Goal: Navigation & Orientation: Find specific page/section

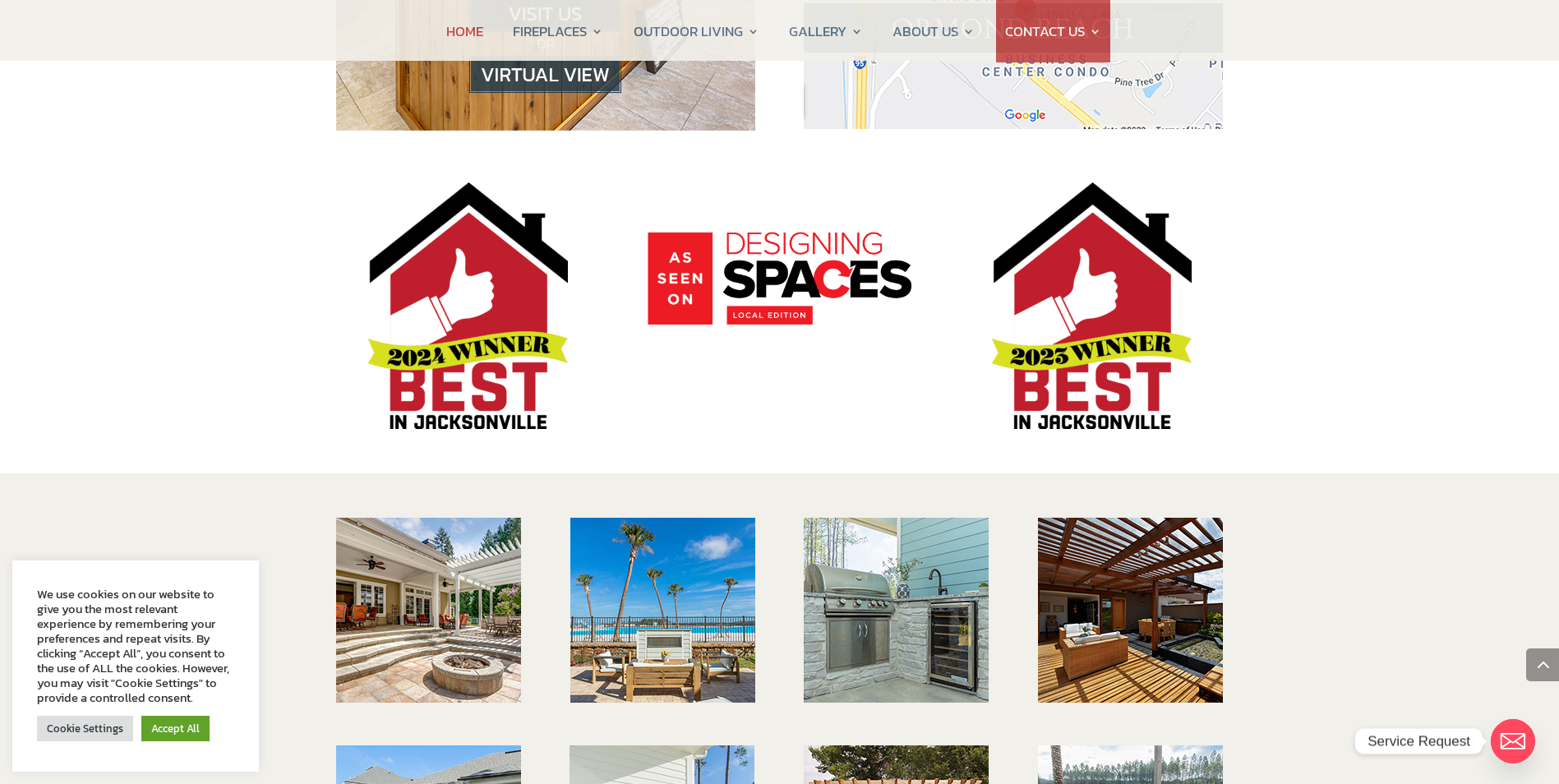
scroll to position [2053, 0]
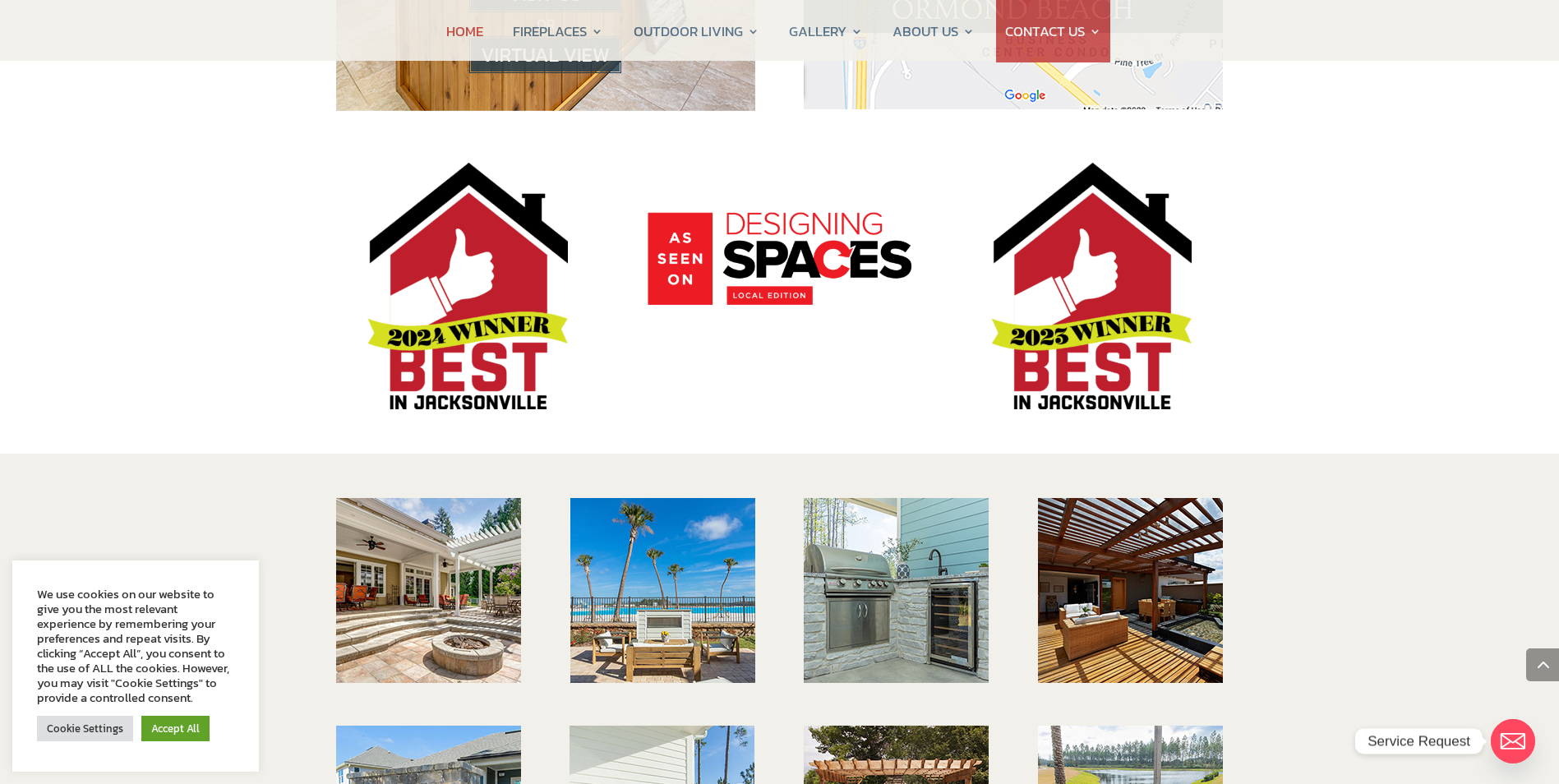
click at [433, 545] on img at bounding box center [428, 590] width 185 height 185
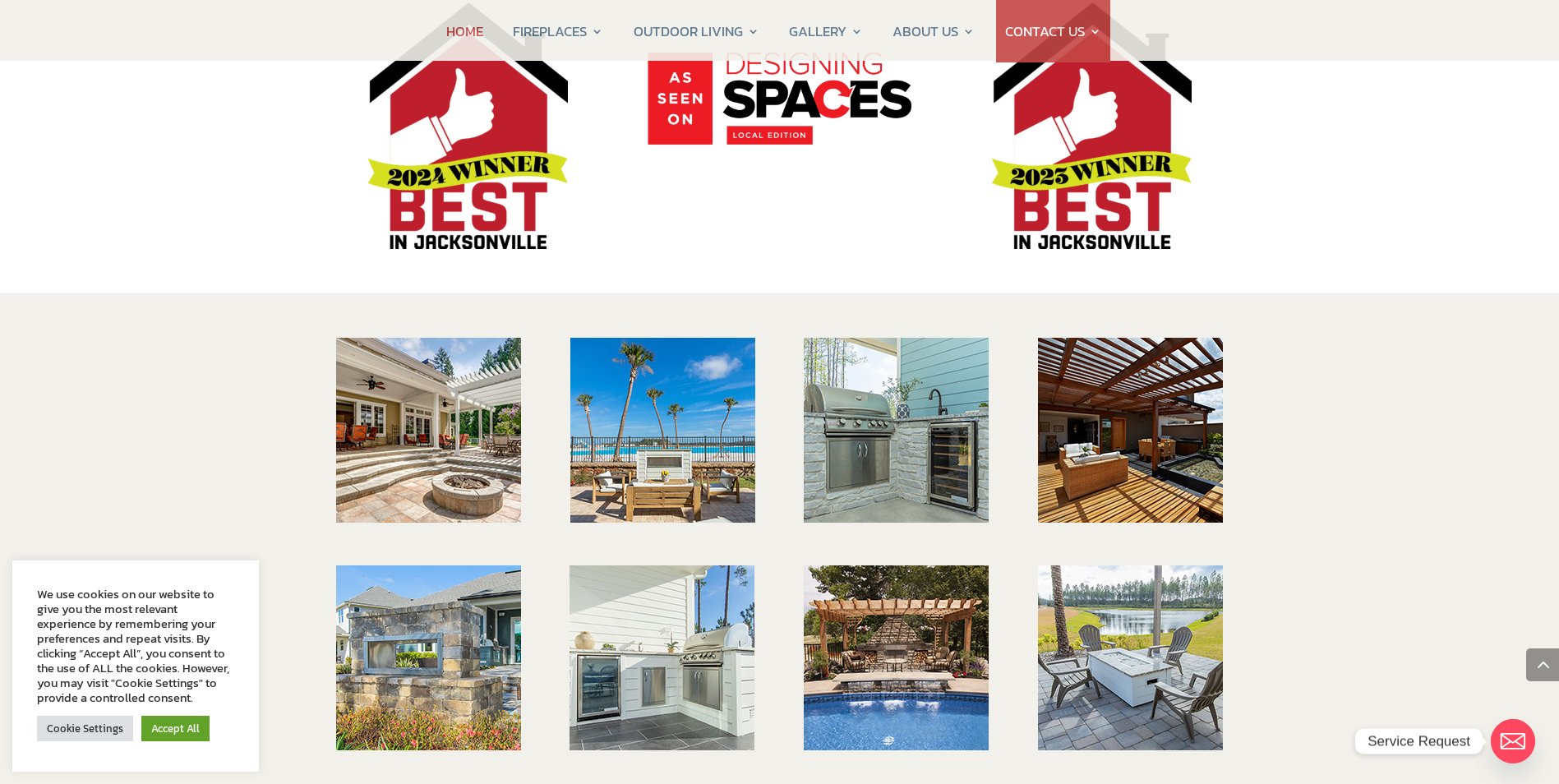
scroll to position [2218, 0]
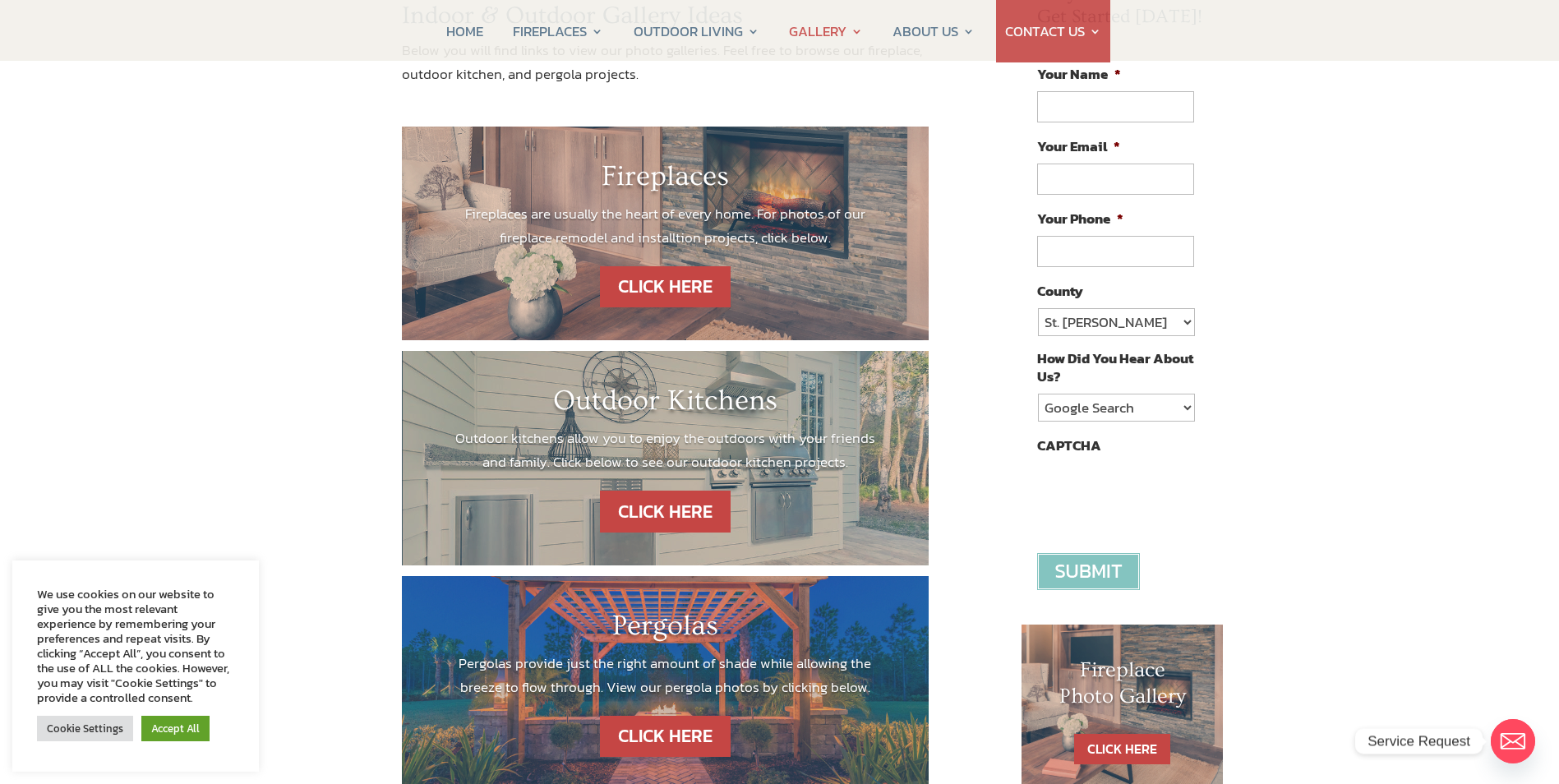
scroll to position [329, 0]
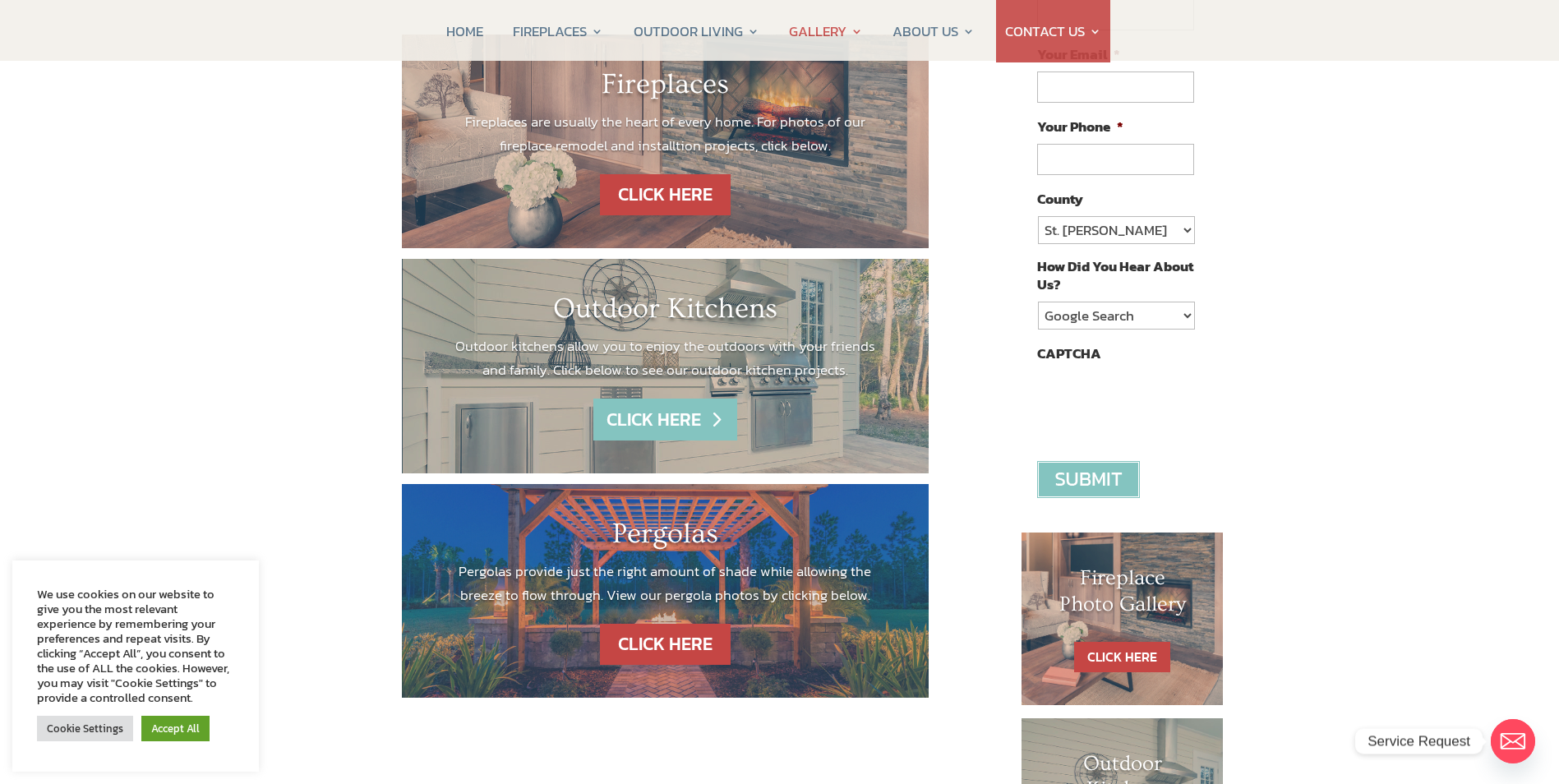
click at [678, 421] on link "CLICK HERE" at bounding box center [665, 419] width 143 height 42
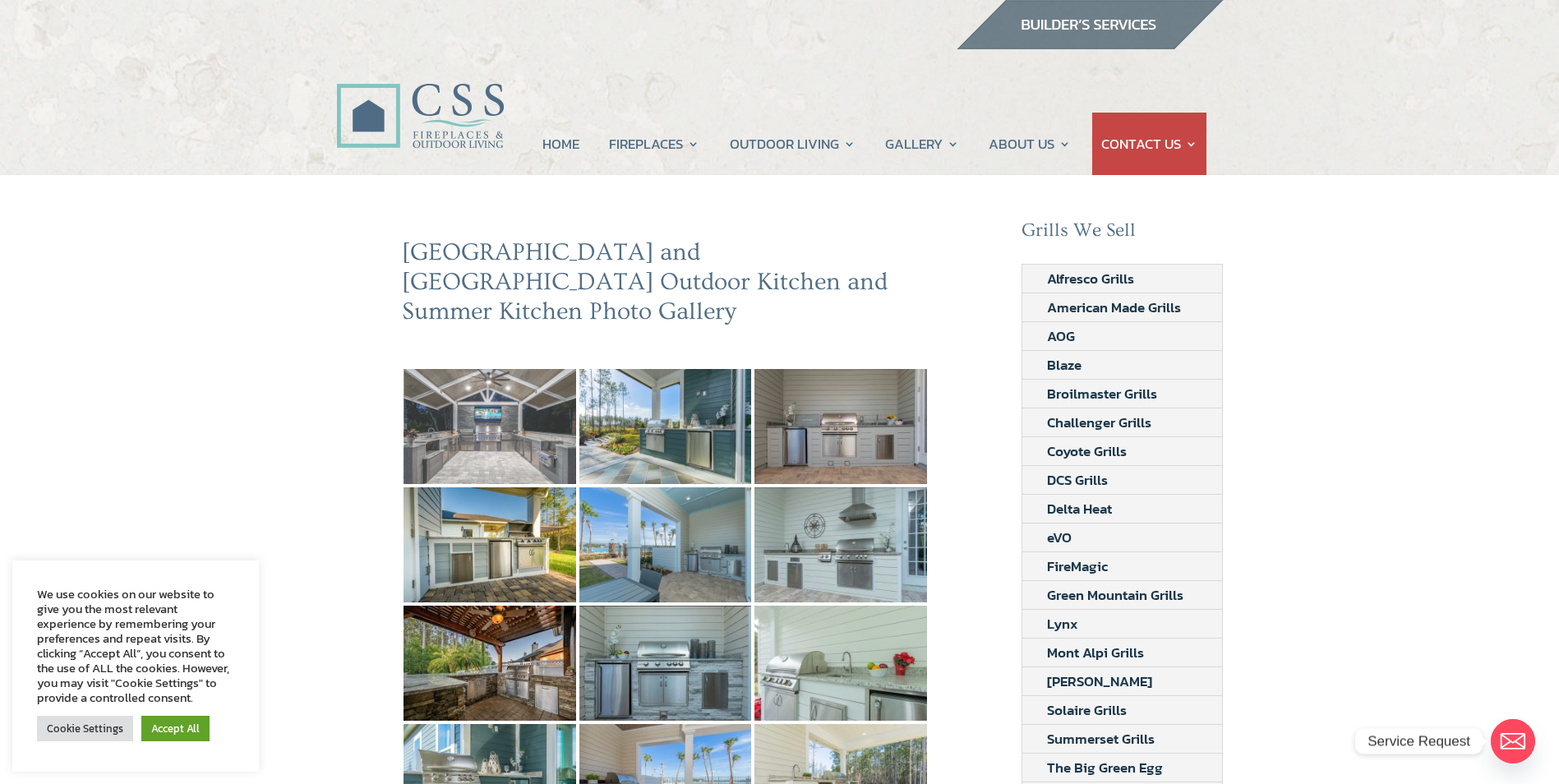
click at [547, 427] on img at bounding box center [490, 426] width 172 height 115
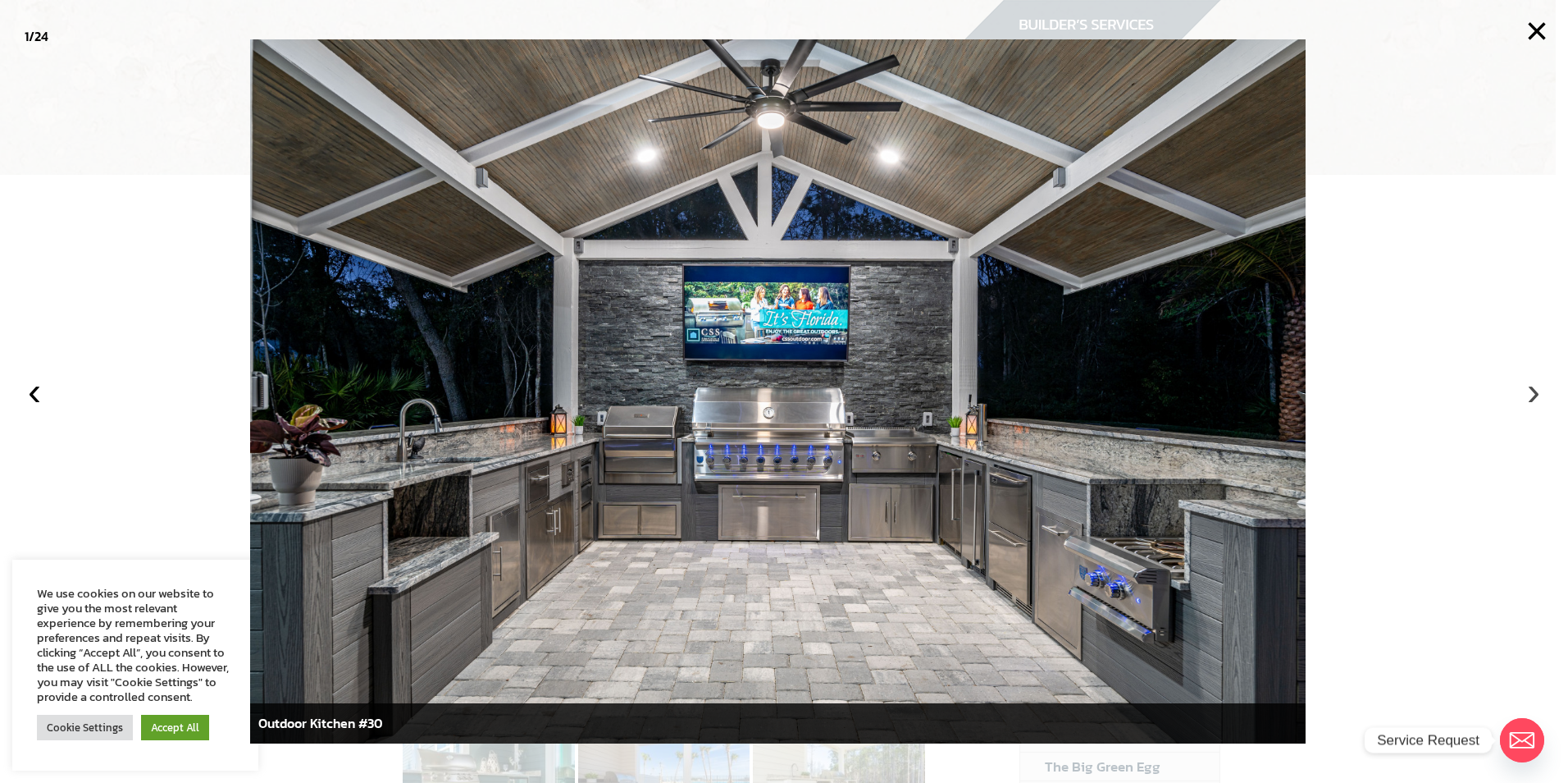
click at [1528, 395] on button "›" at bounding box center [1533, 391] width 36 height 36
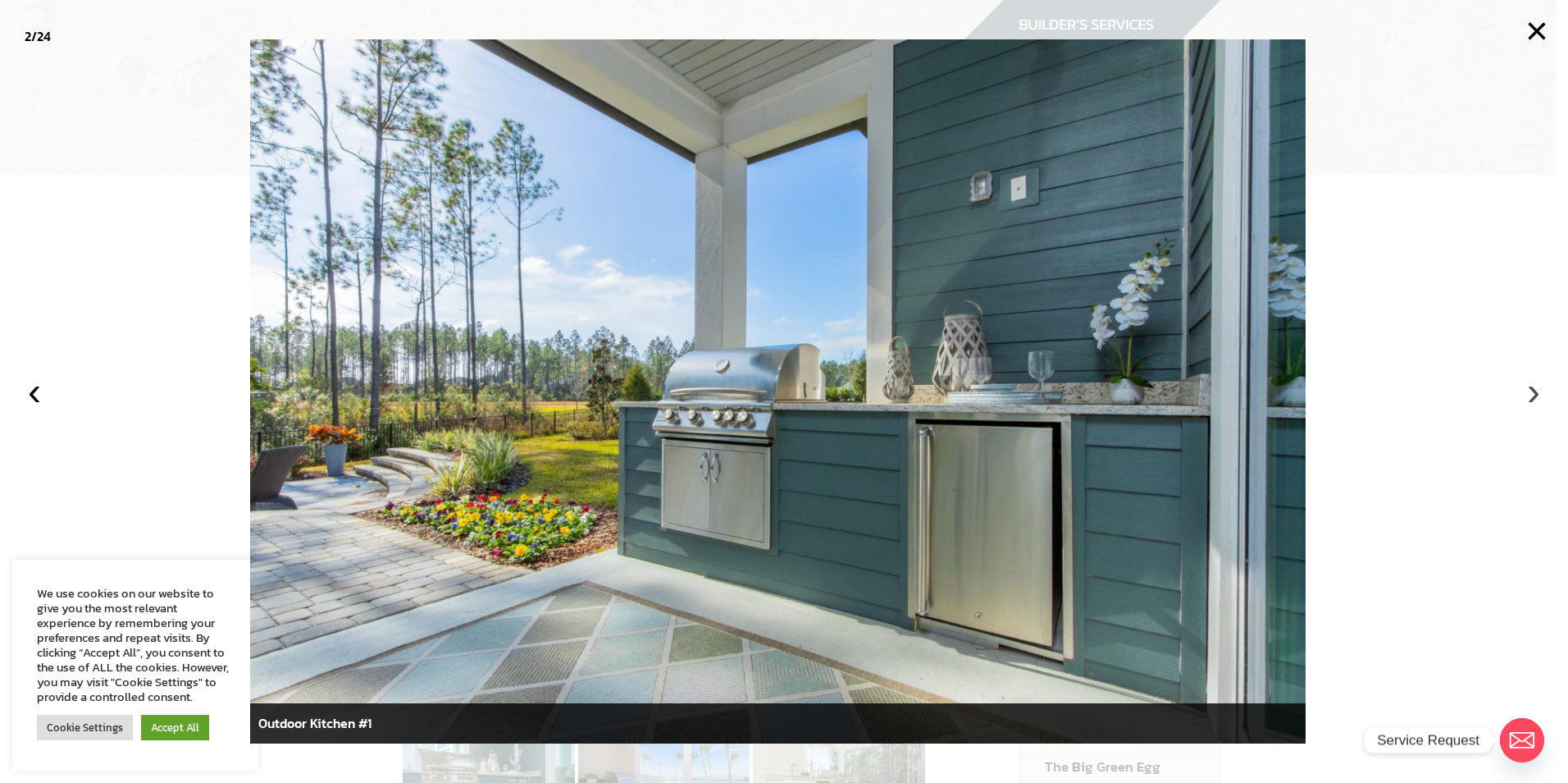
click at [1528, 395] on button "›" at bounding box center [1533, 391] width 36 height 36
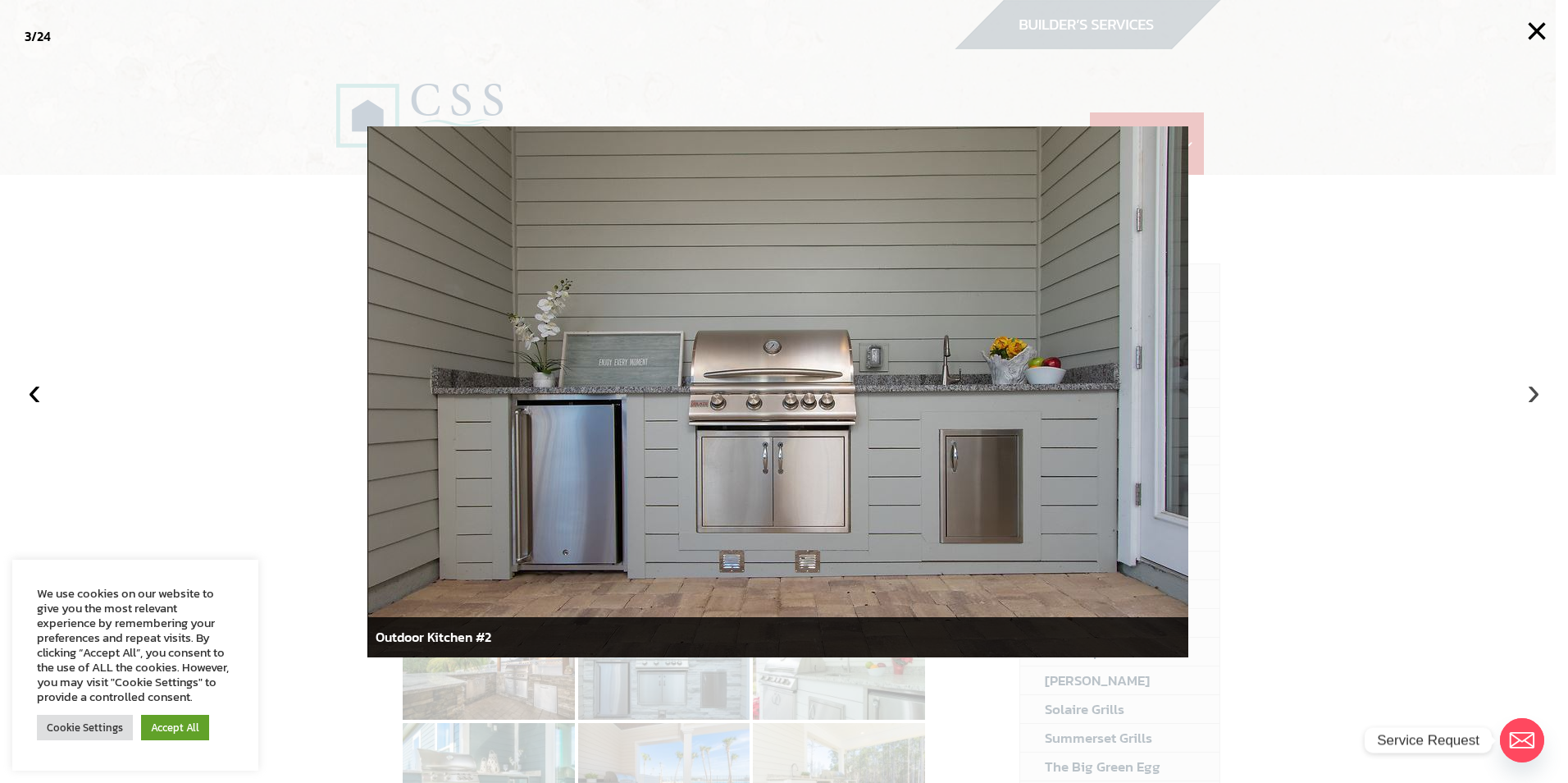
click at [1528, 395] on button "›" at bounding box center [1533, 391] width 36 height 36
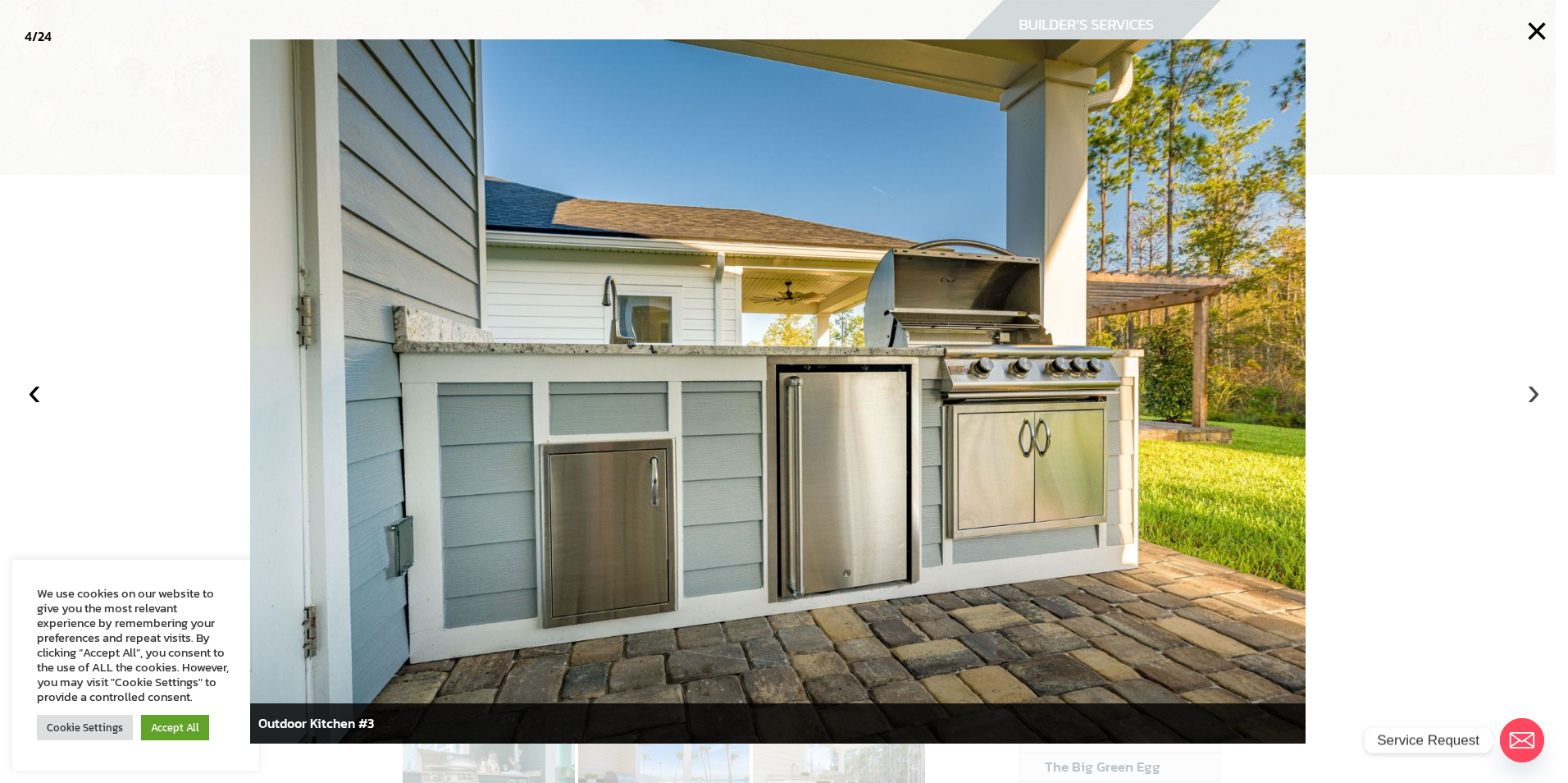
click at [1528, 395] on button "›" at bounding box center [1533, 391] width 36 height 36
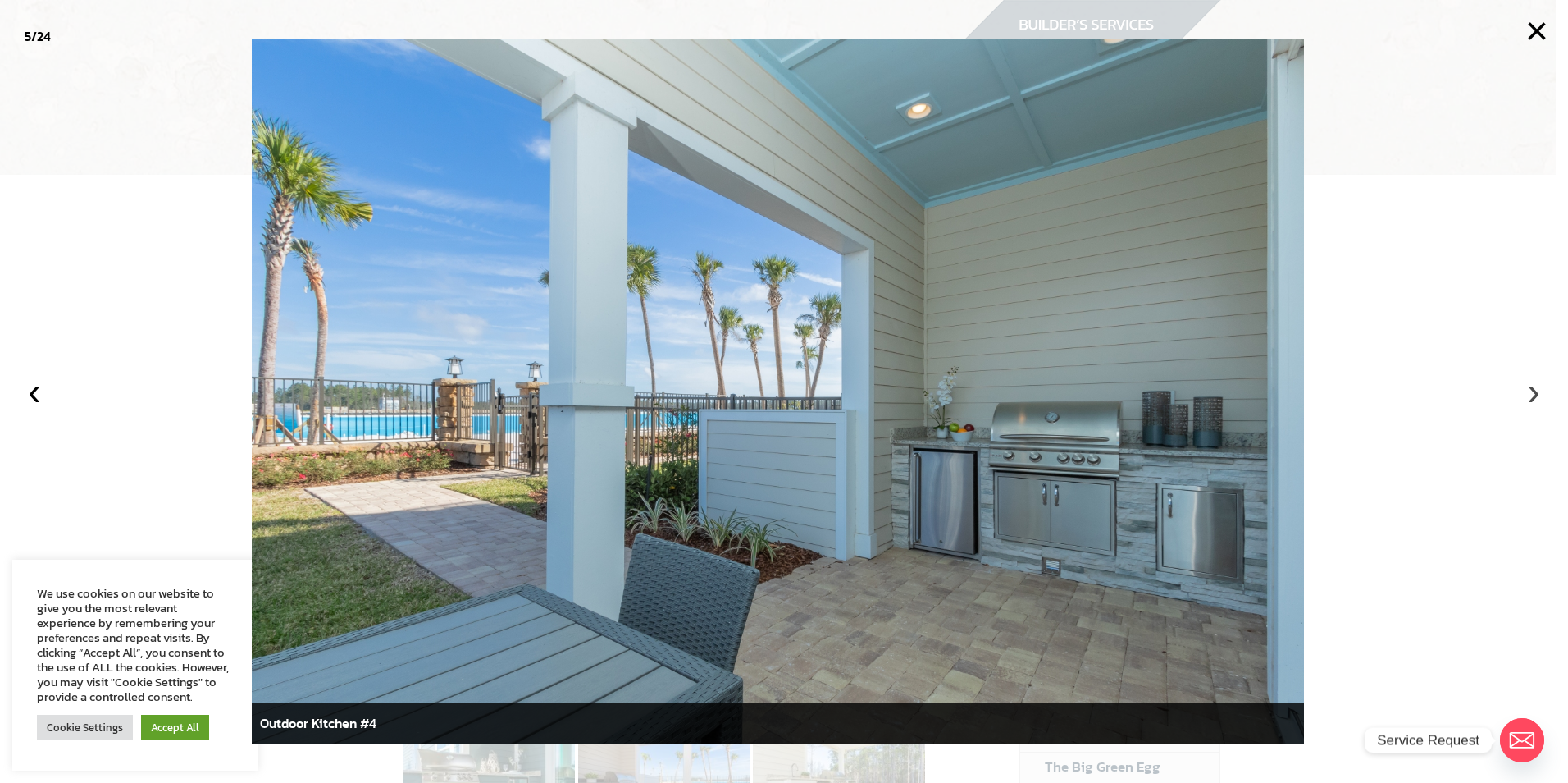
click at [1530, 393] on button "›" at bounding box center [1533, 391] width 36 height 36
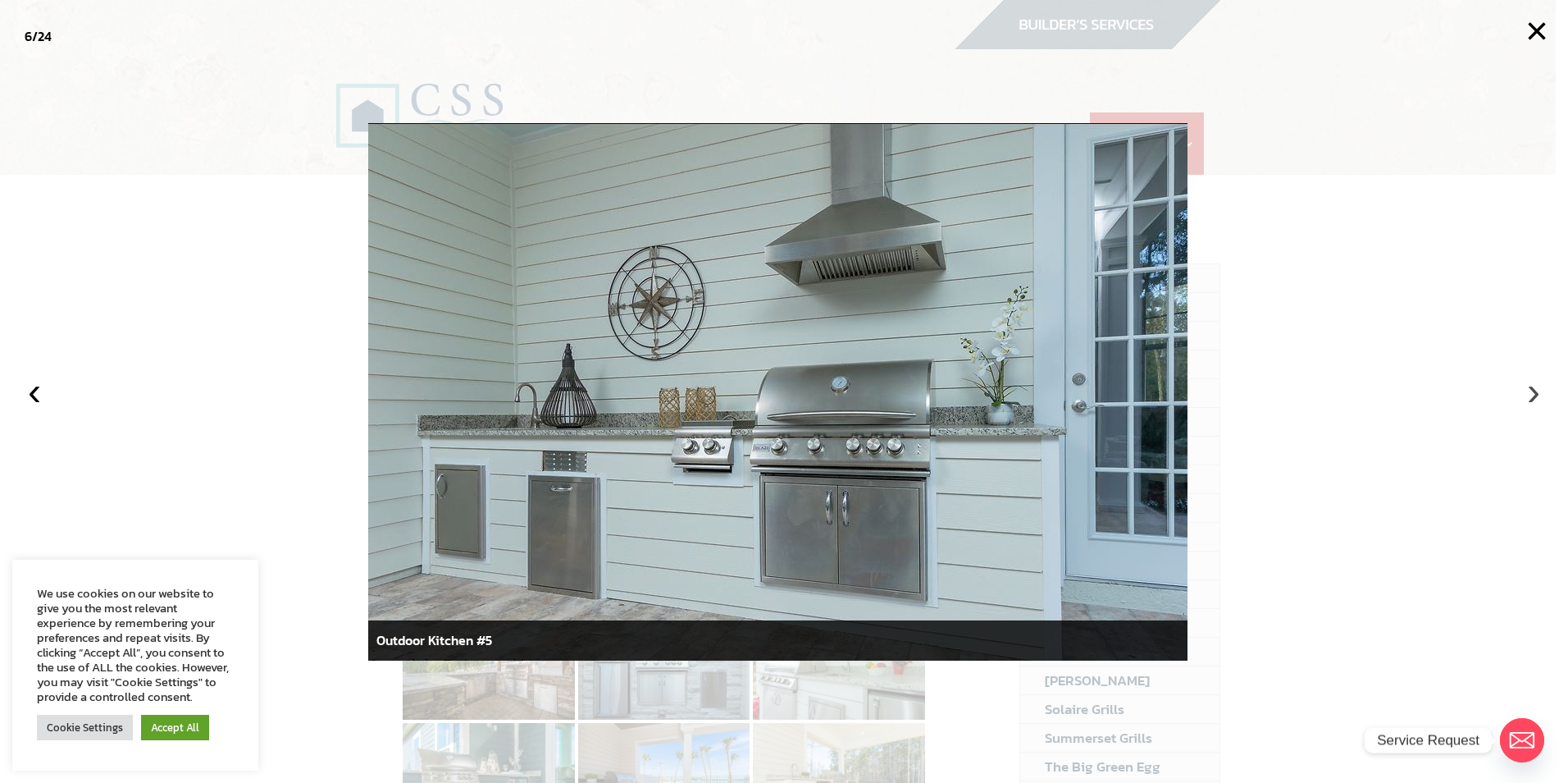
click at [1530, 393] on button "›" at bounding box center [1533, 391] width 36 height 36
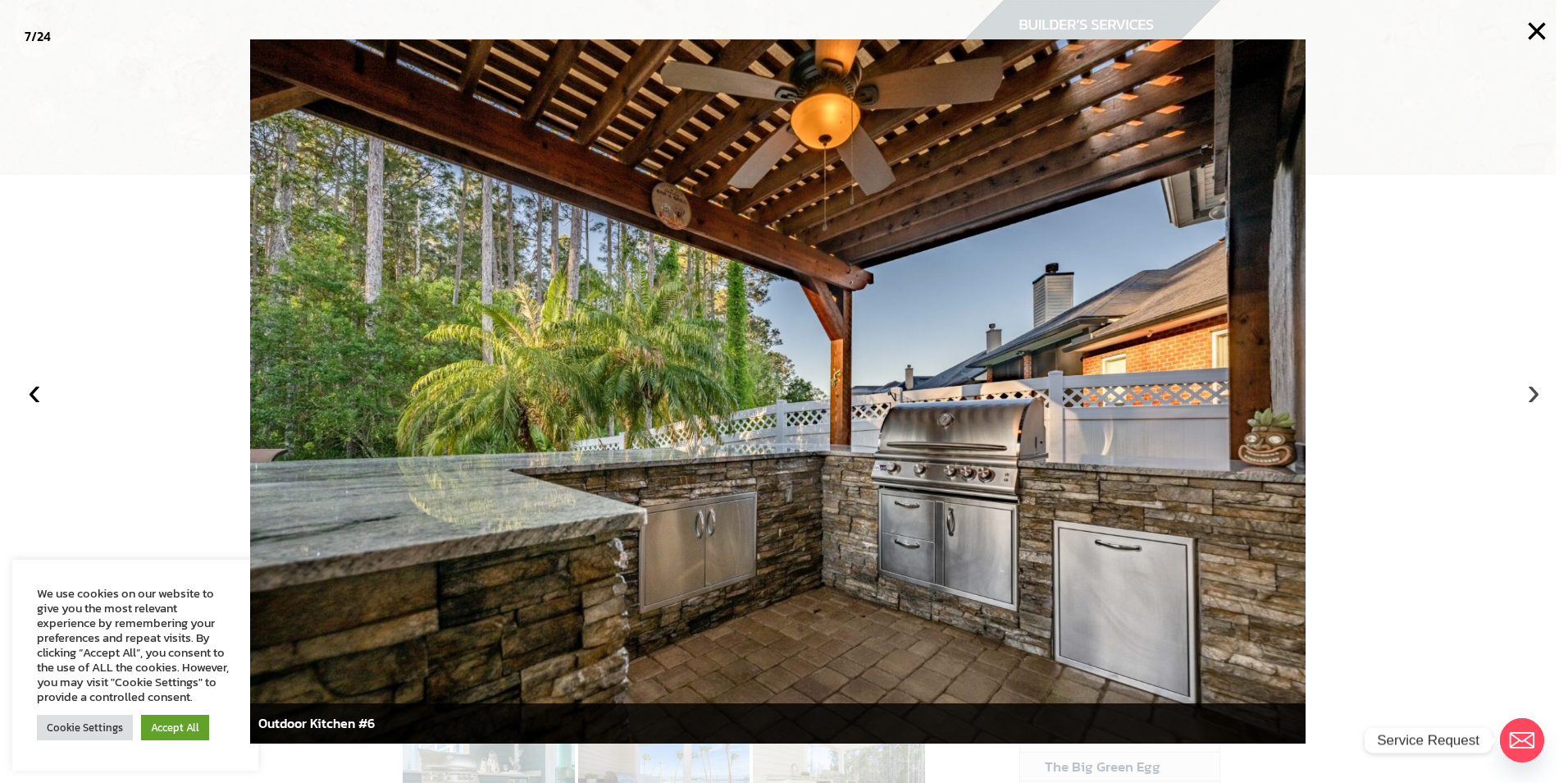
click at [1530, 393] on button "›" at bounding box center [1533, 391] width 36 height 36
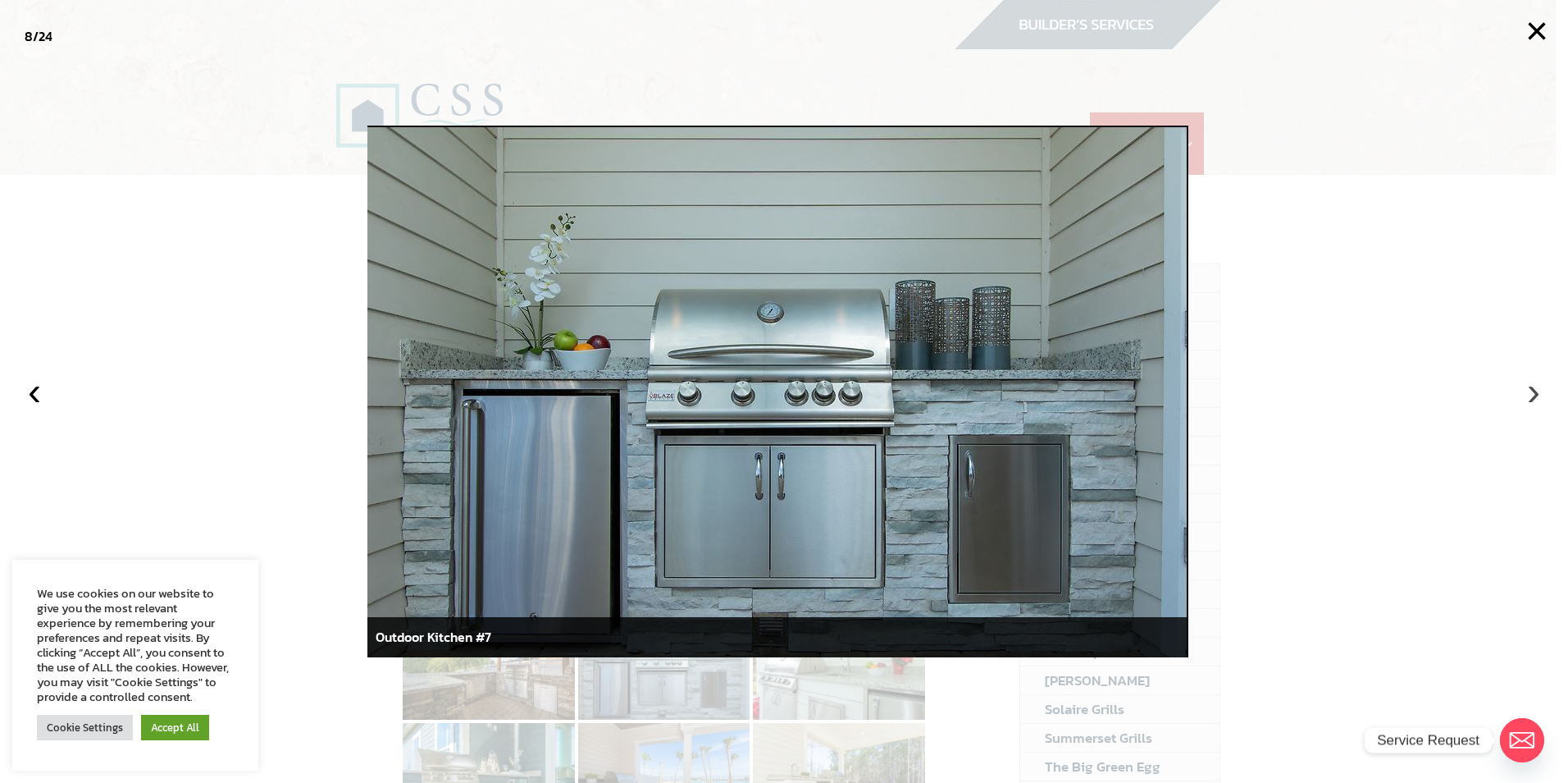
click at [1530, 393] on button "›" at bounding box center [1533, 391] width 36 height 36
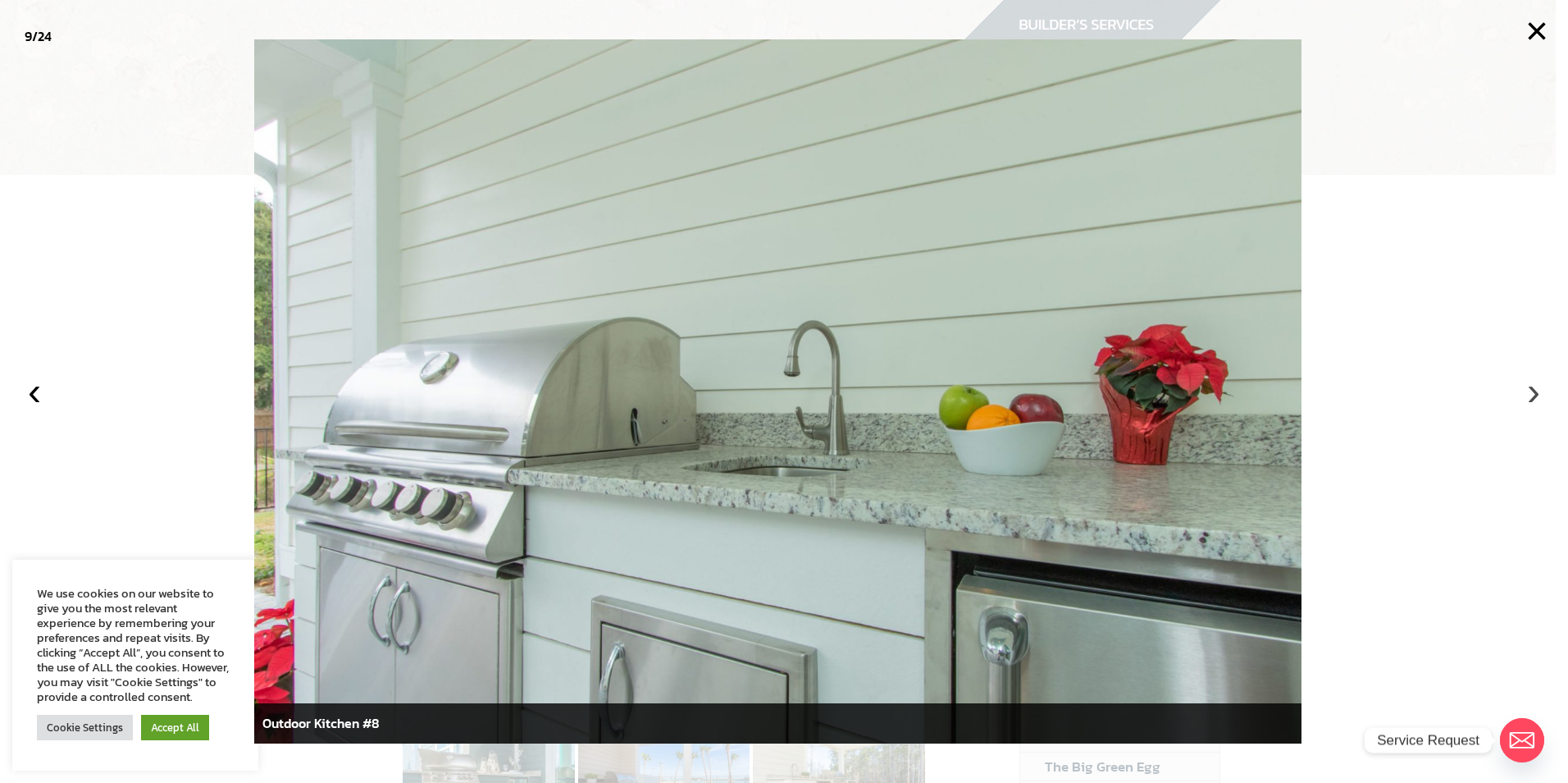
click at [1532, 390] on button "›" at bounding box center [1533, 391] width 36 height 36
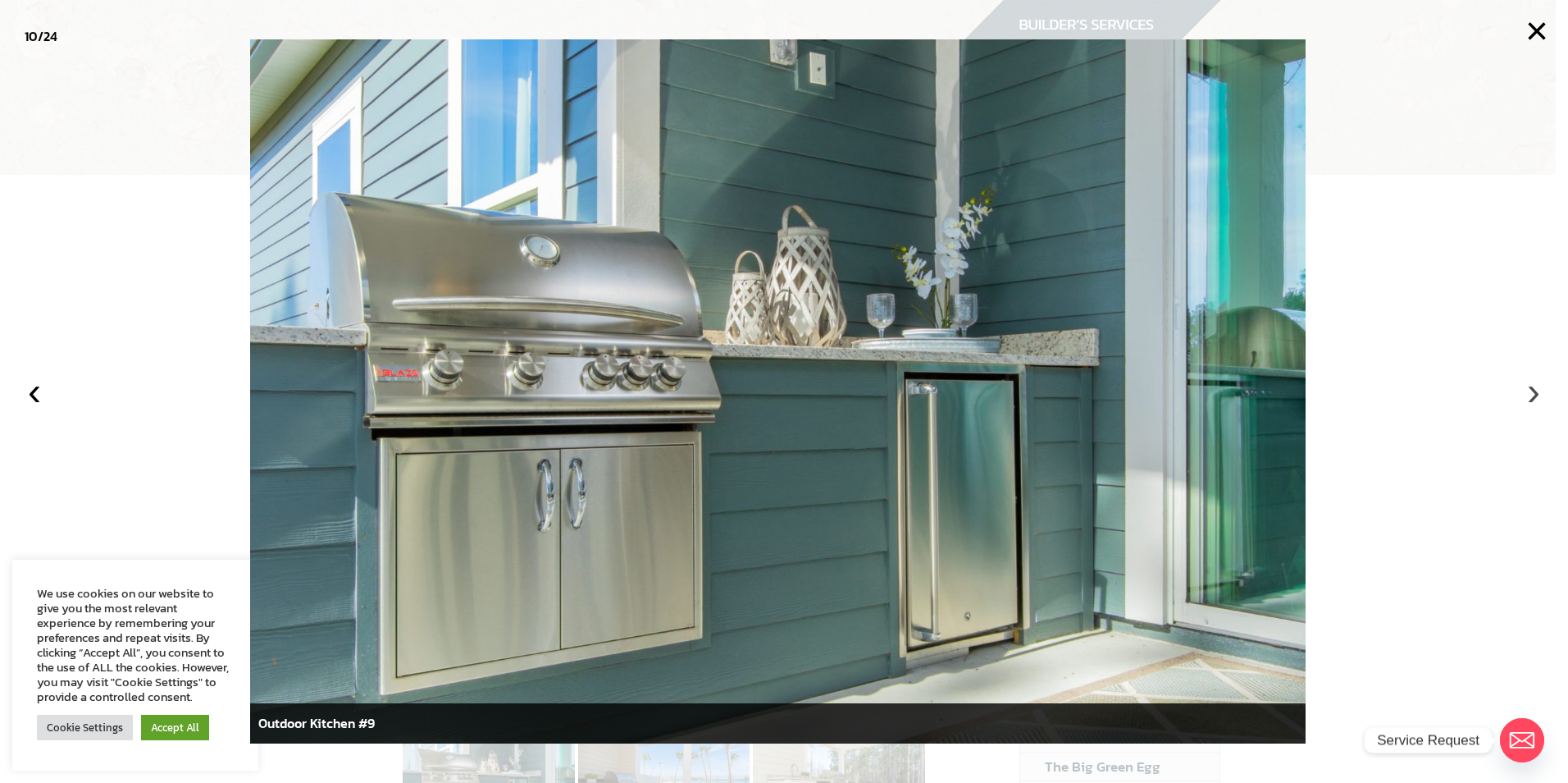
click at [1532, 390] on button "›" at bounding box center [1533, 391] width 36 height 36
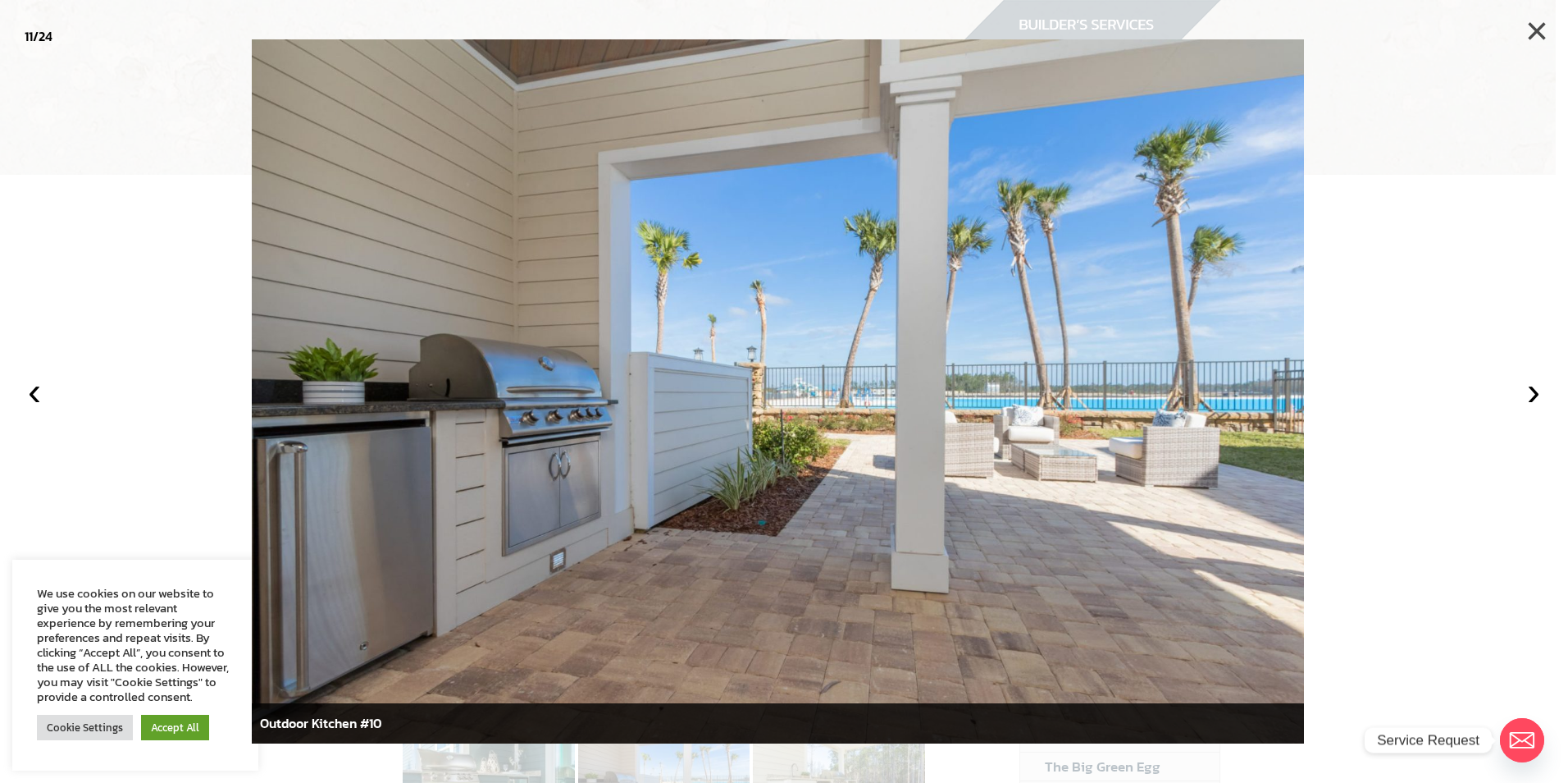
click at [1546, 26] on button "×" at bounding box center [1536, 30] width 36 height 36
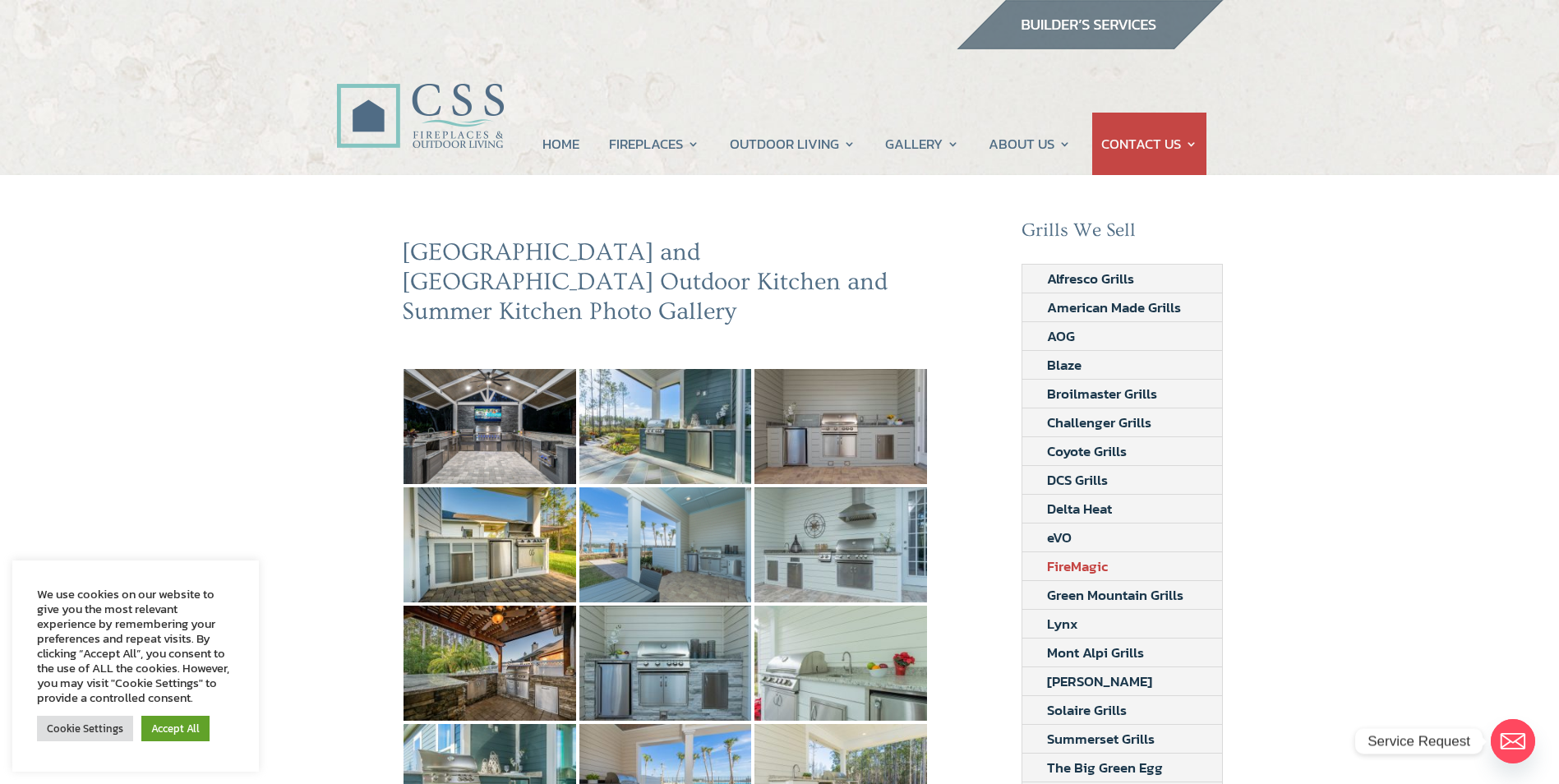
click at [1077, 567] on link "FireMagic" at bounding box center [1077, 566] width 110 height 28
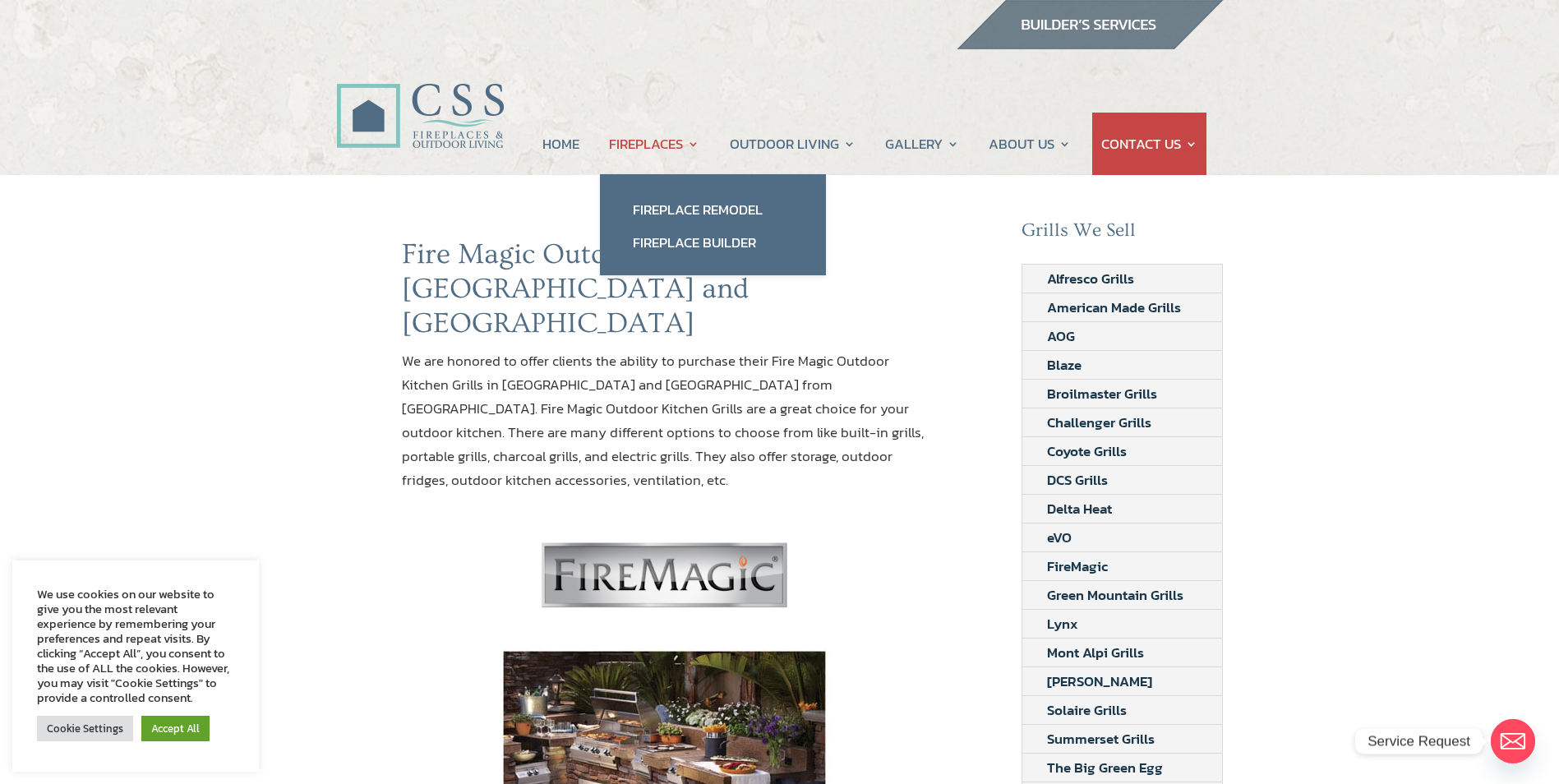
click at [646, 141] on link "FIREPLACES" at bounding box center [654, 144] width 90 height 63
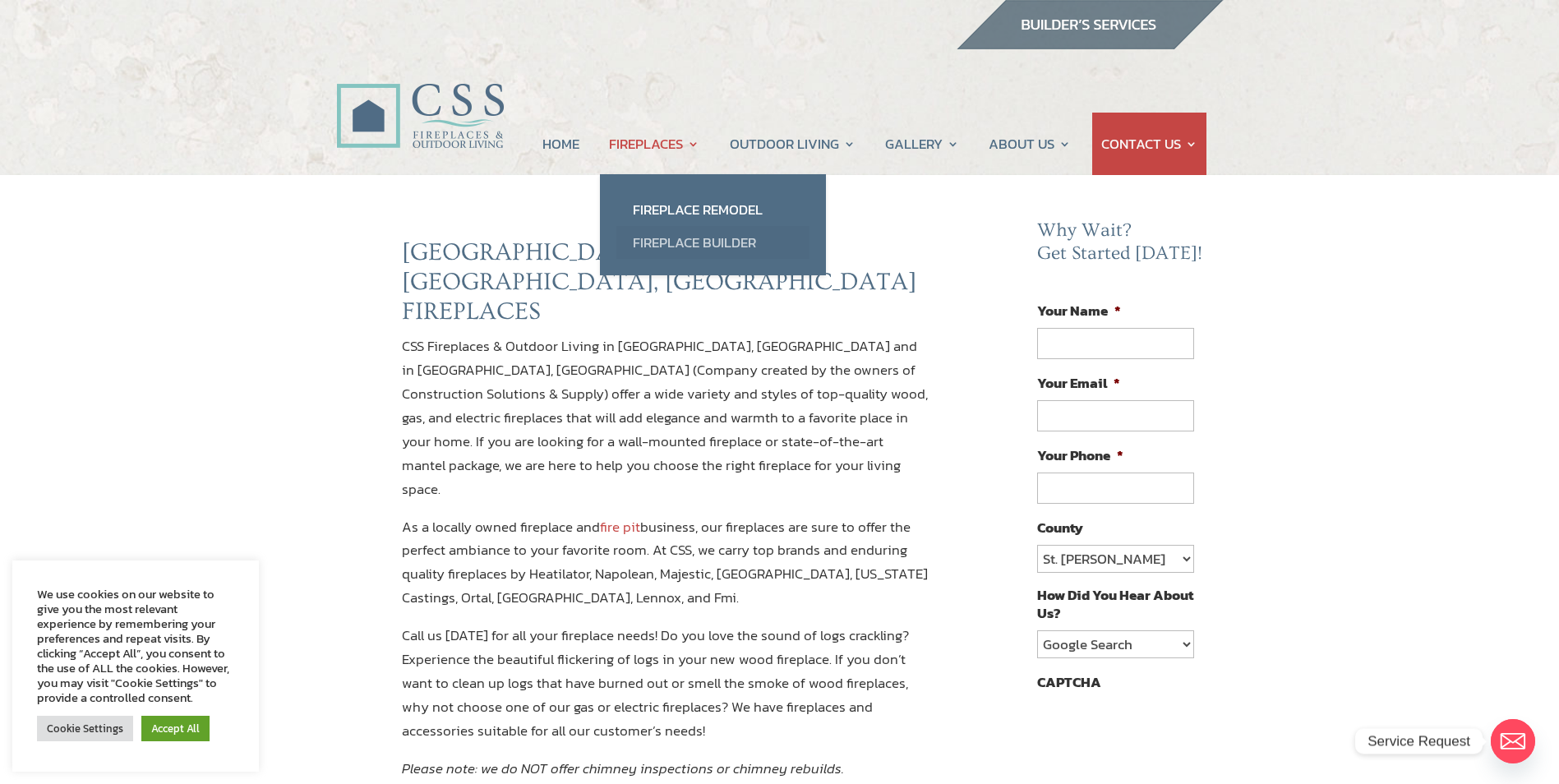
click at [680, 238] on link "Fireplace Builder" at bounding box center [712, 243] width 193 height 33
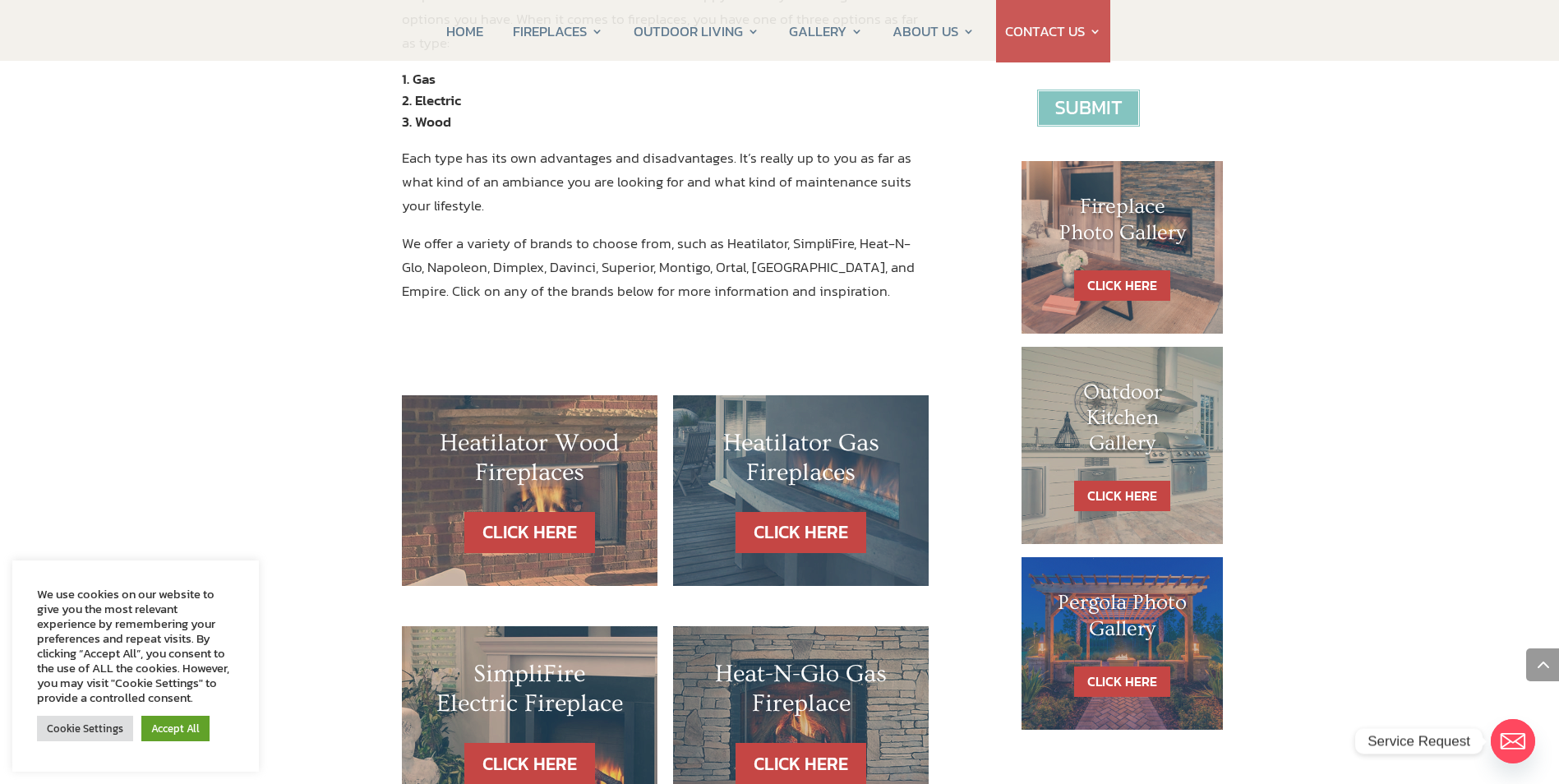
scroll to position [739, 0]
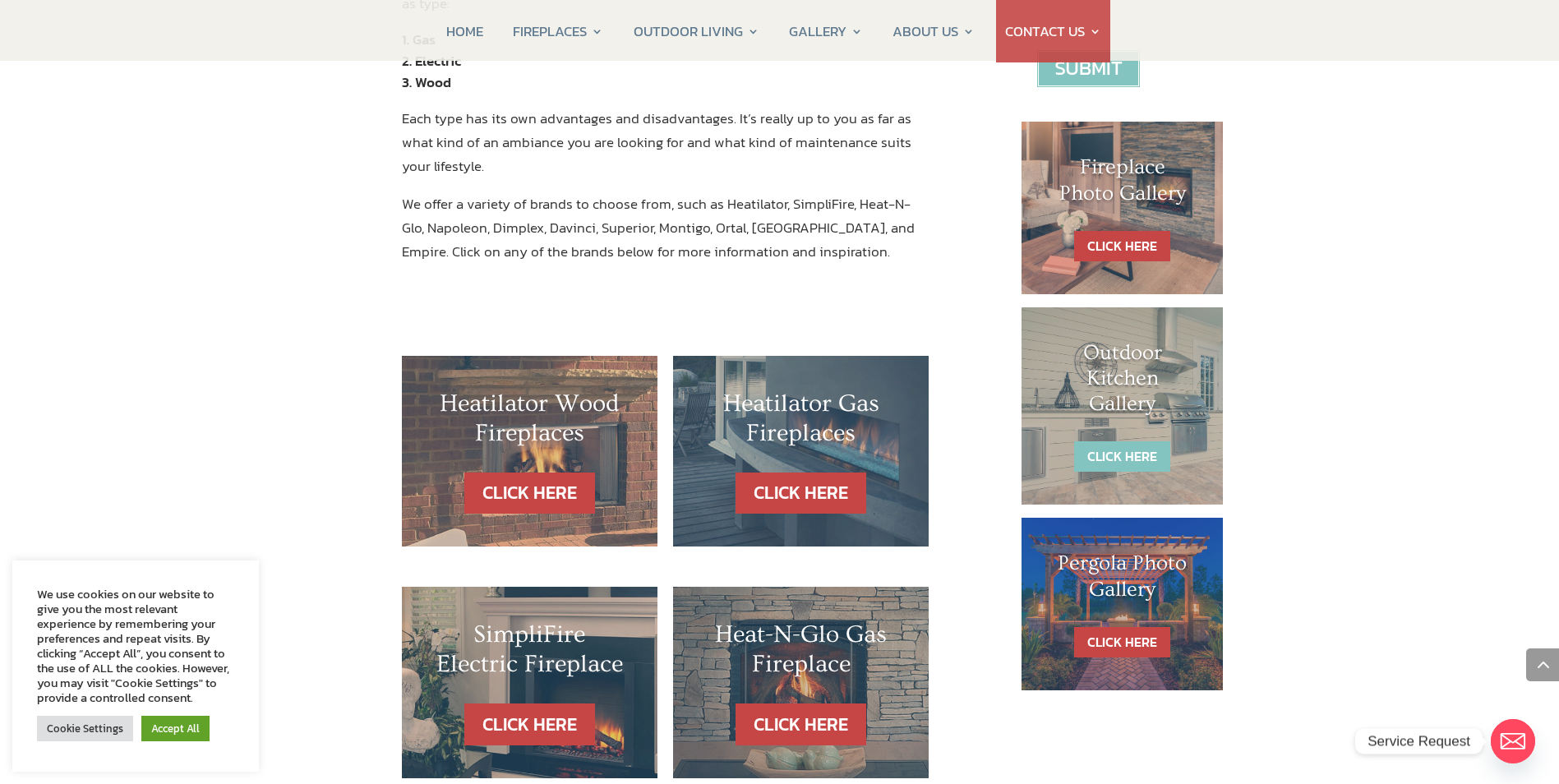
click at [1127, 452] on link "CLICK HERE" at bounding box center [1122, 456] width 96 height 30
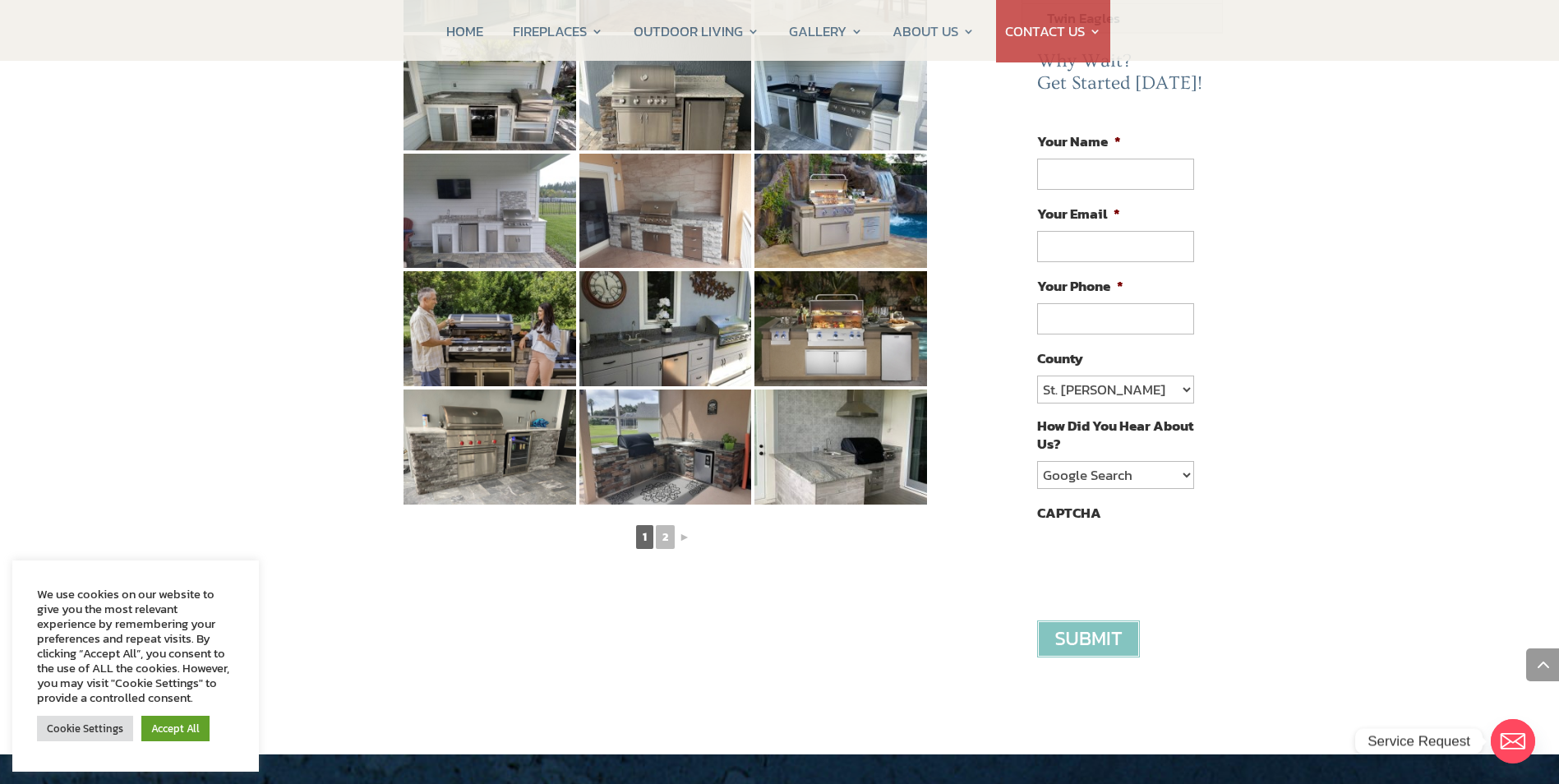
scroll to position [821, 0]
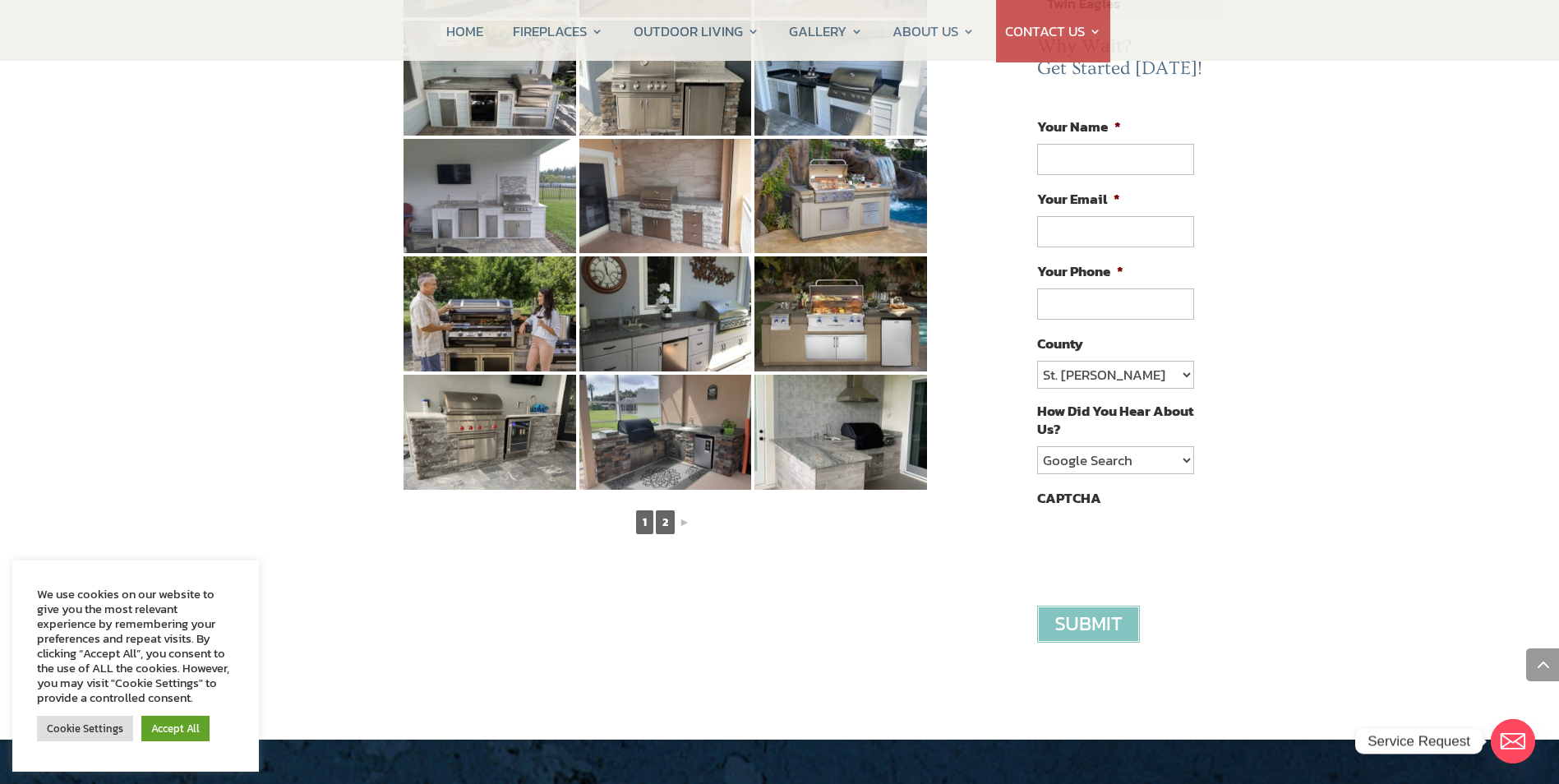
click at [669, 510] on link "2" at bounding box center [665, 522] width 19 height 23
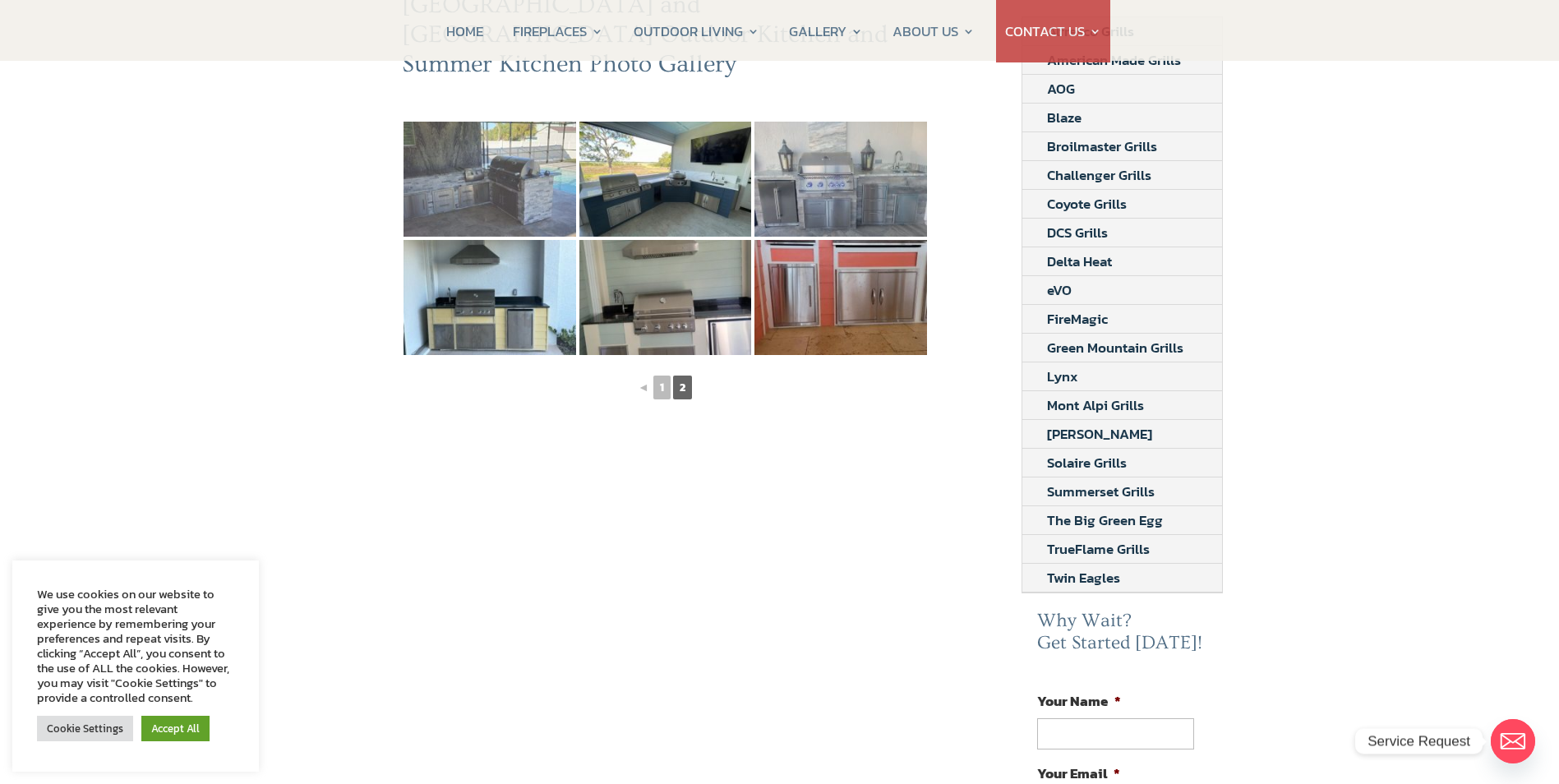
scroll to position [247, 0]
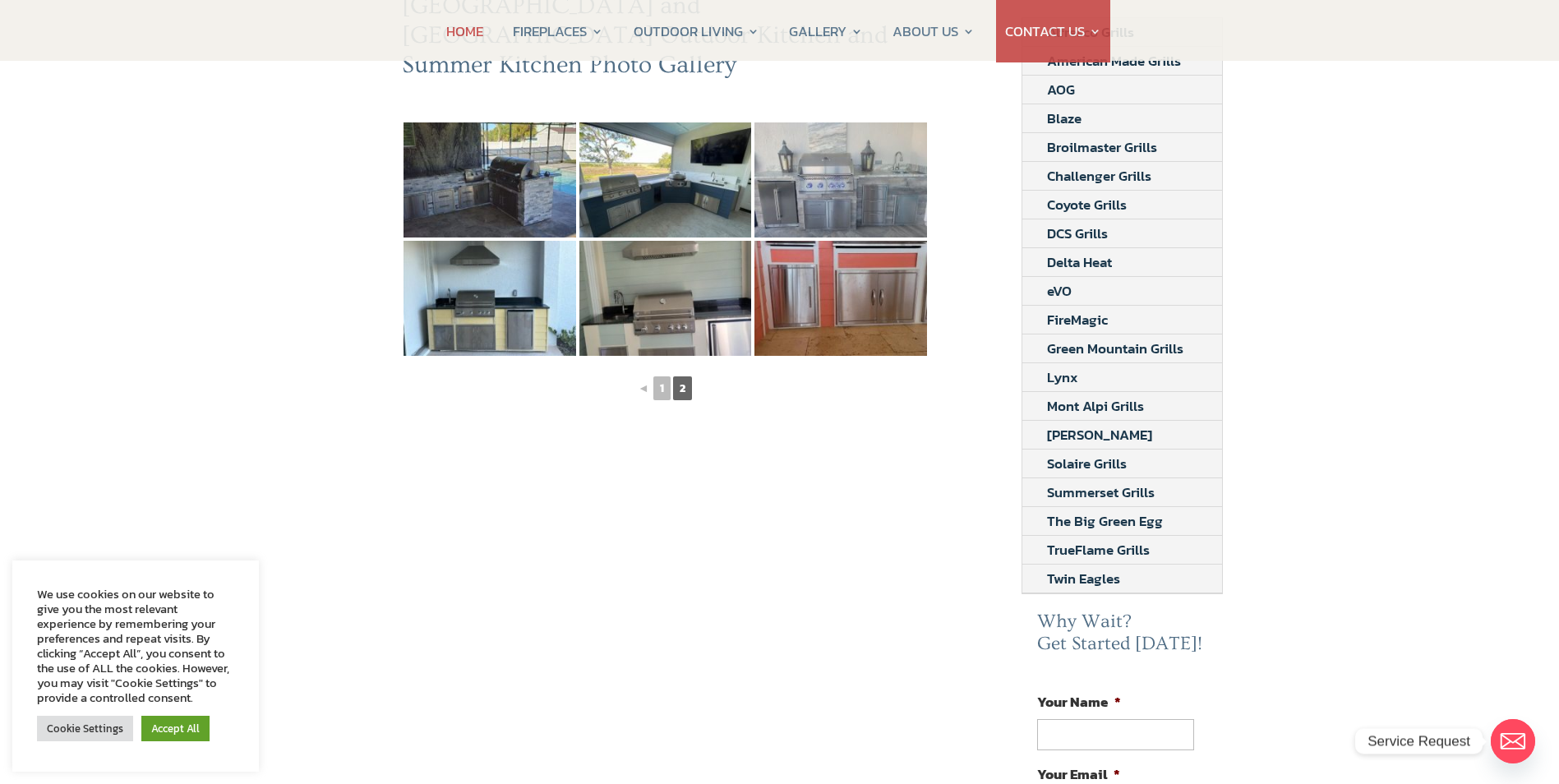
click at [474, 30] on link "HOME" at bounding box center [465, 31] width 37 height 63
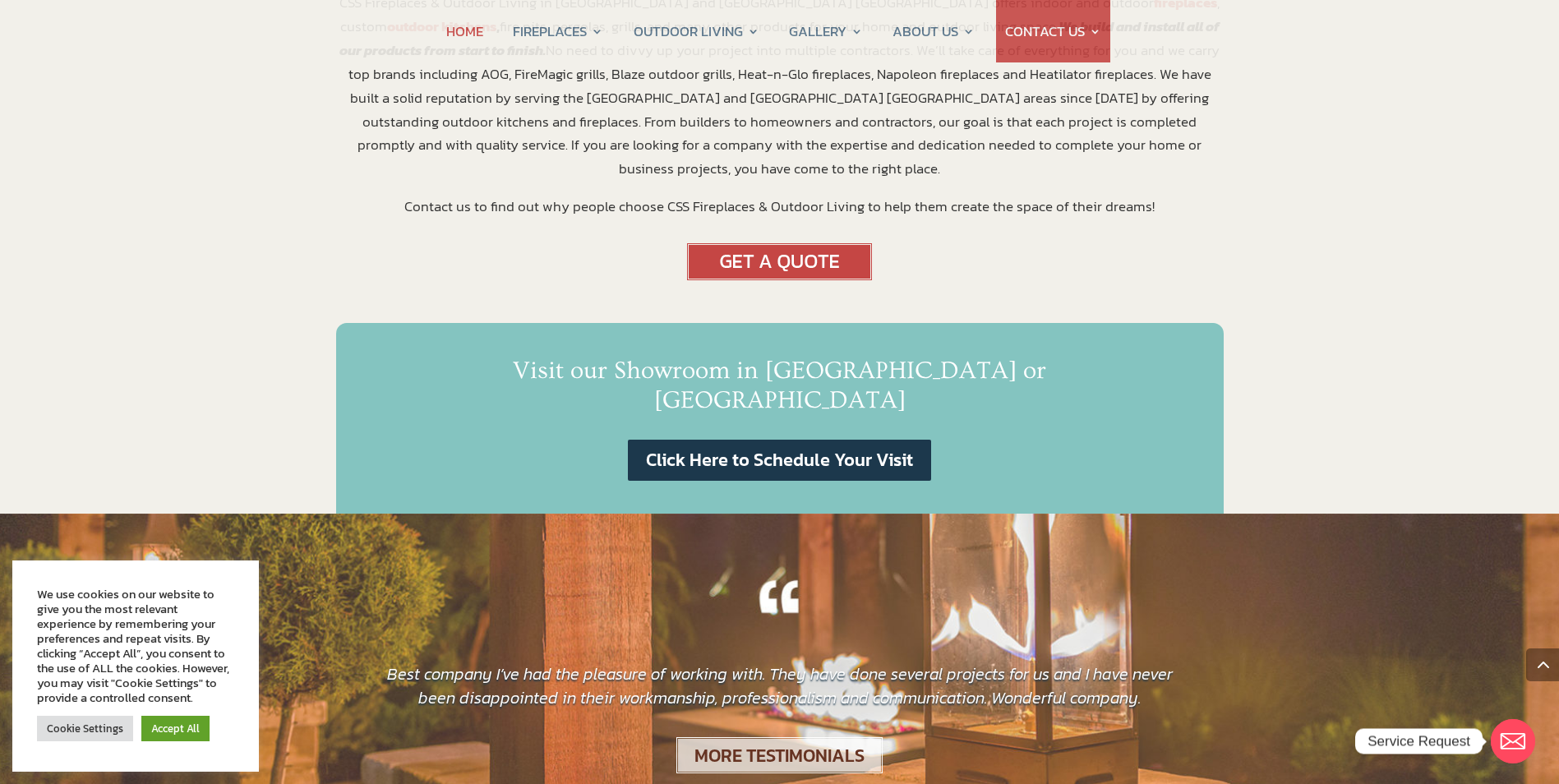
scroll to position [657, 0]
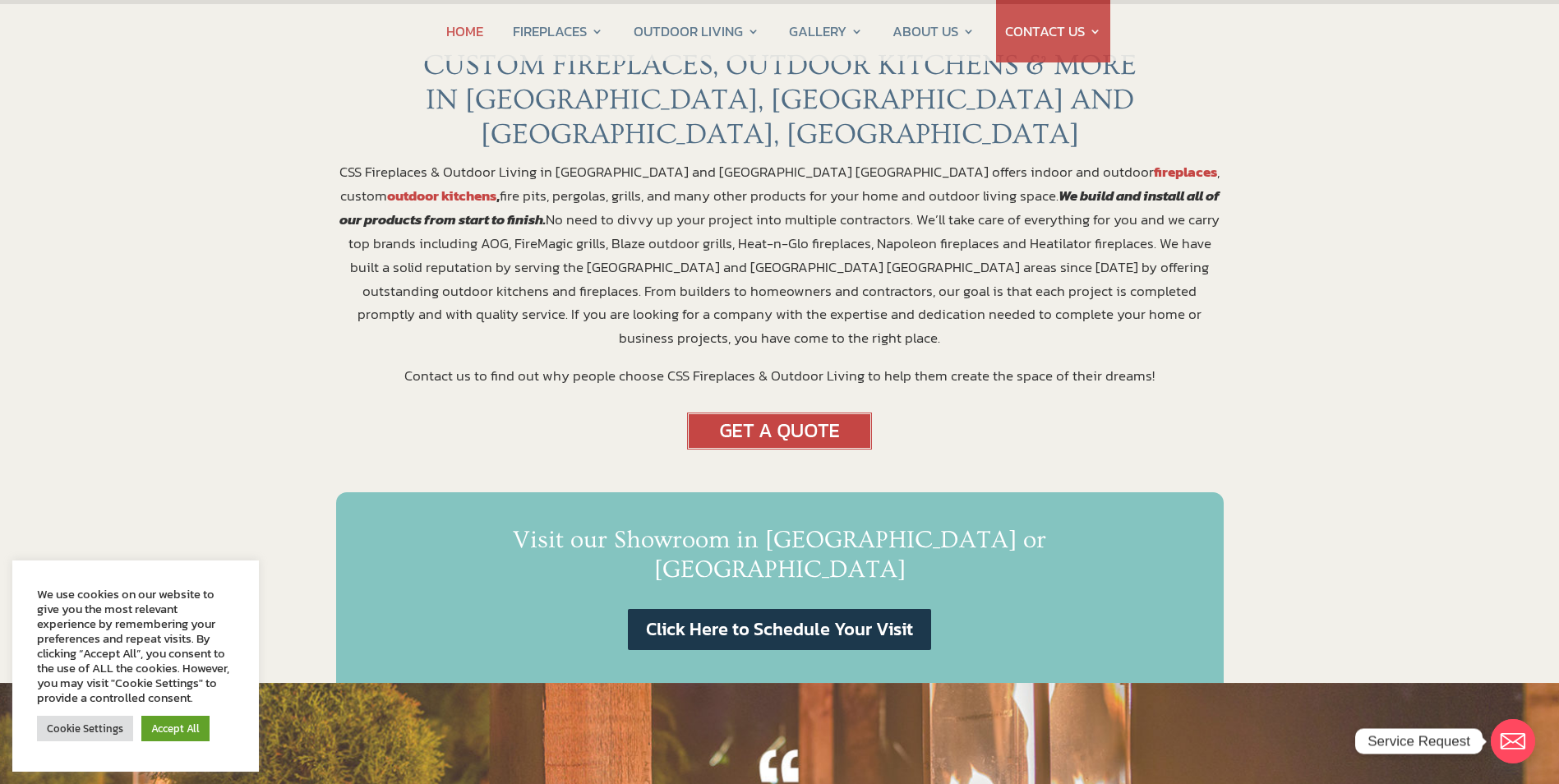
click at [767, 412] on img at bounding box center [780, 431] width 185 height 37
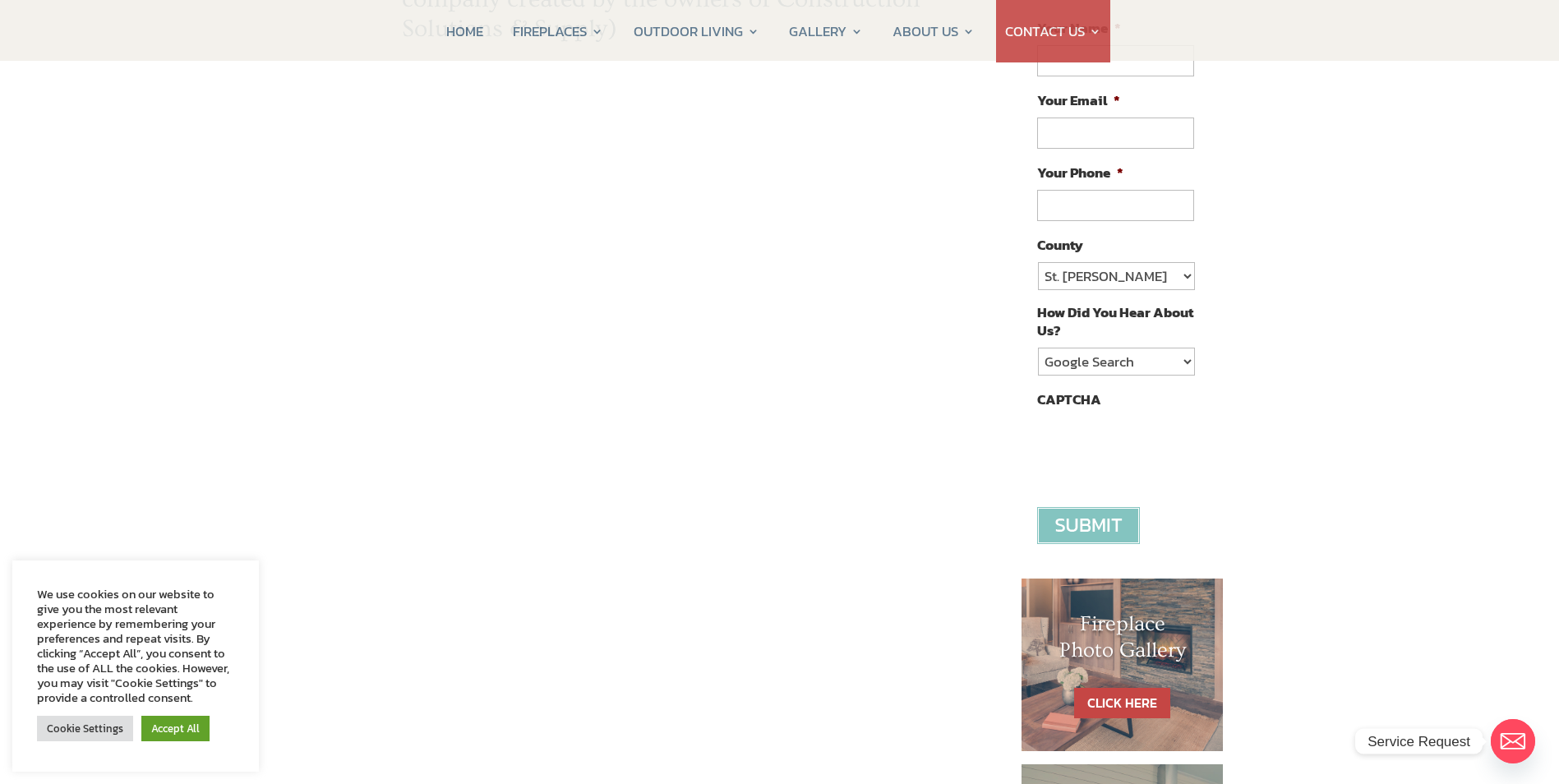
scroll to position [118, 0]
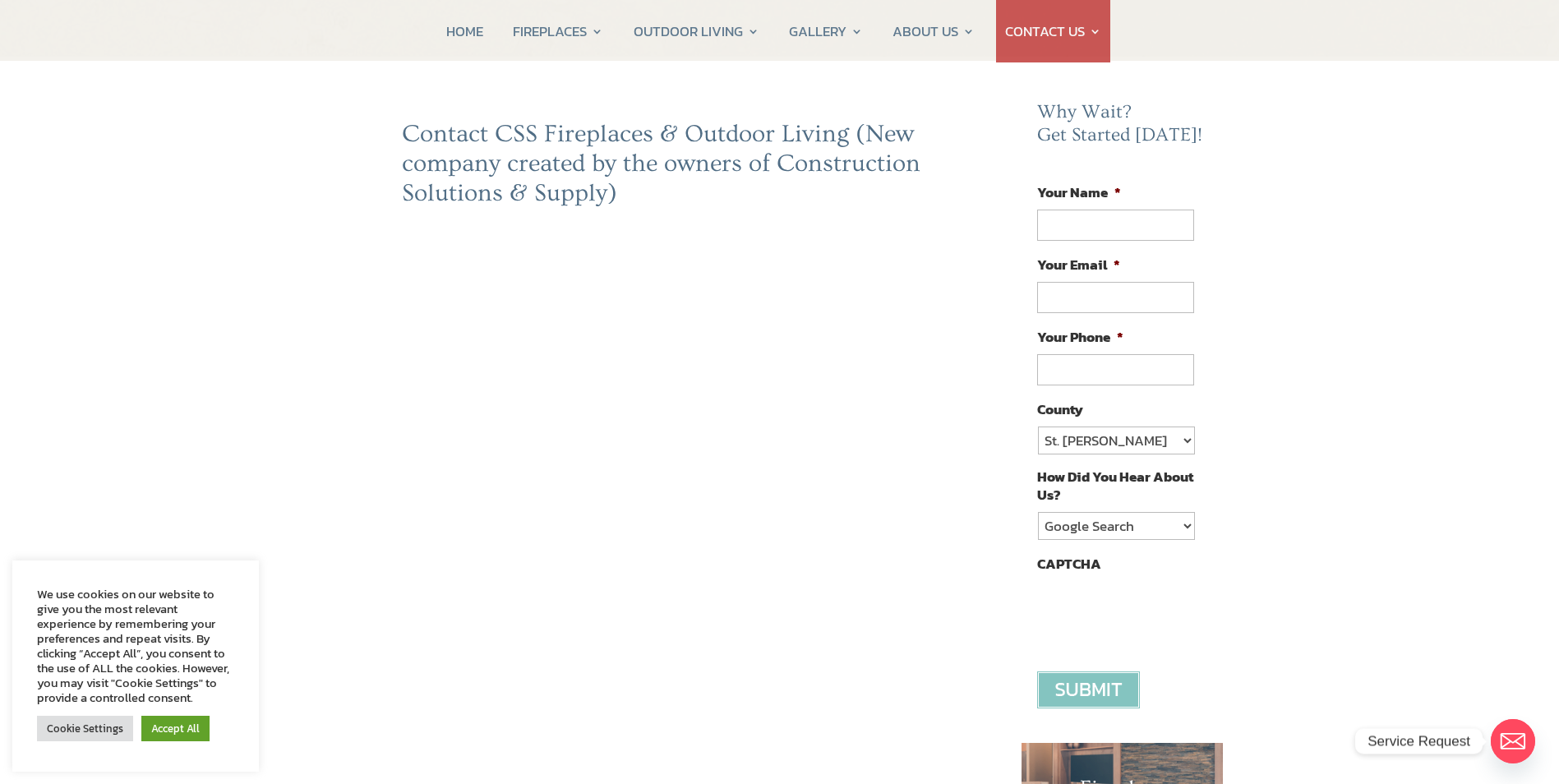
click at [336, 603] on div "Contact CSS Fireplaces & Outdoor Living (New company created by the owners of C…" at bounding box center [665, 628] width 659 height 1018
click at [349, 670] on div "Contact CSS Fireplaces & Outdoor Living (New company created by the owners of C…" at bounding box center [665, 628] width 659 height 1018
click at [958, 553] on div "Contact CSS Fireplaces & Outdoor Living (New company created by the owners of C…" at bounding box center [665, 628] width 659 height 1018
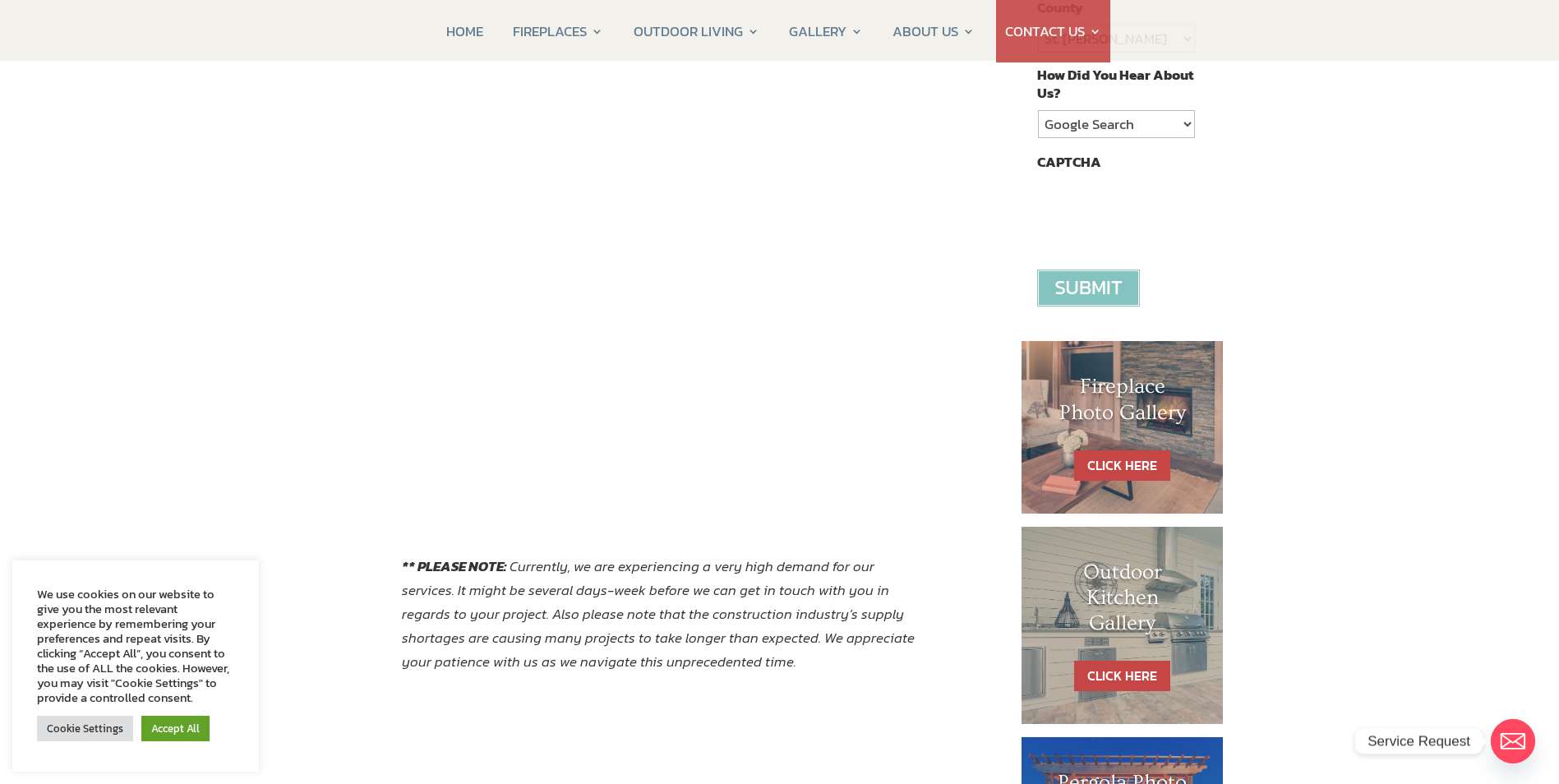
scroll to position [541, 0]
